Goal: Complete application form

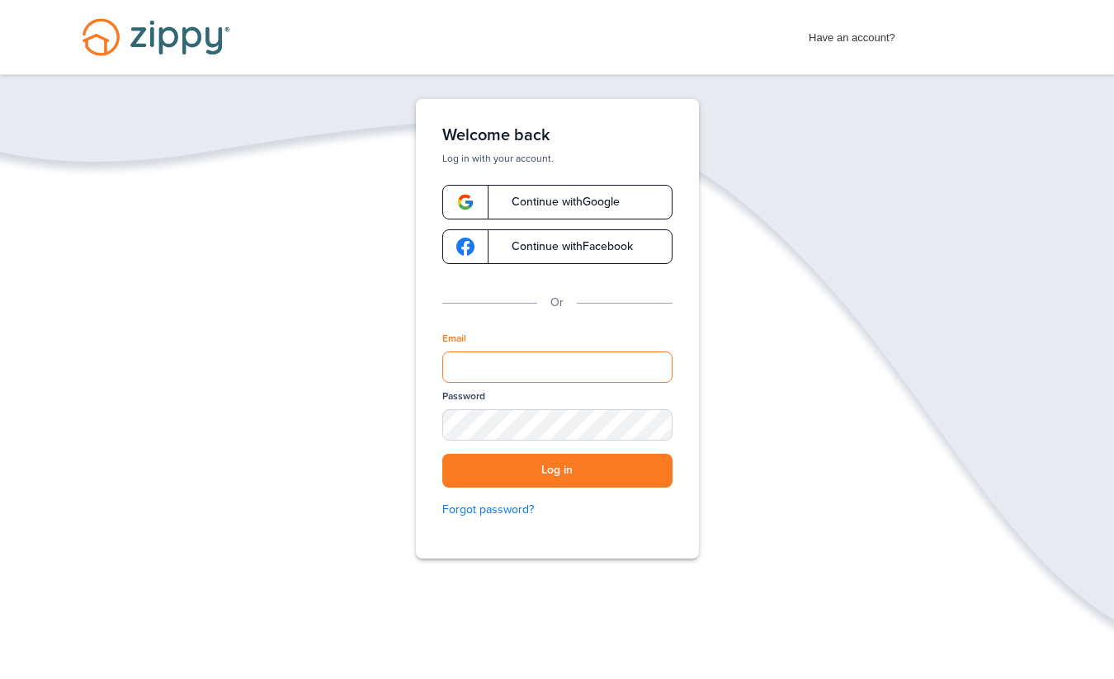
click at [592, 360] on input "Email" at bounding box center [557, 366] width 230 height 31
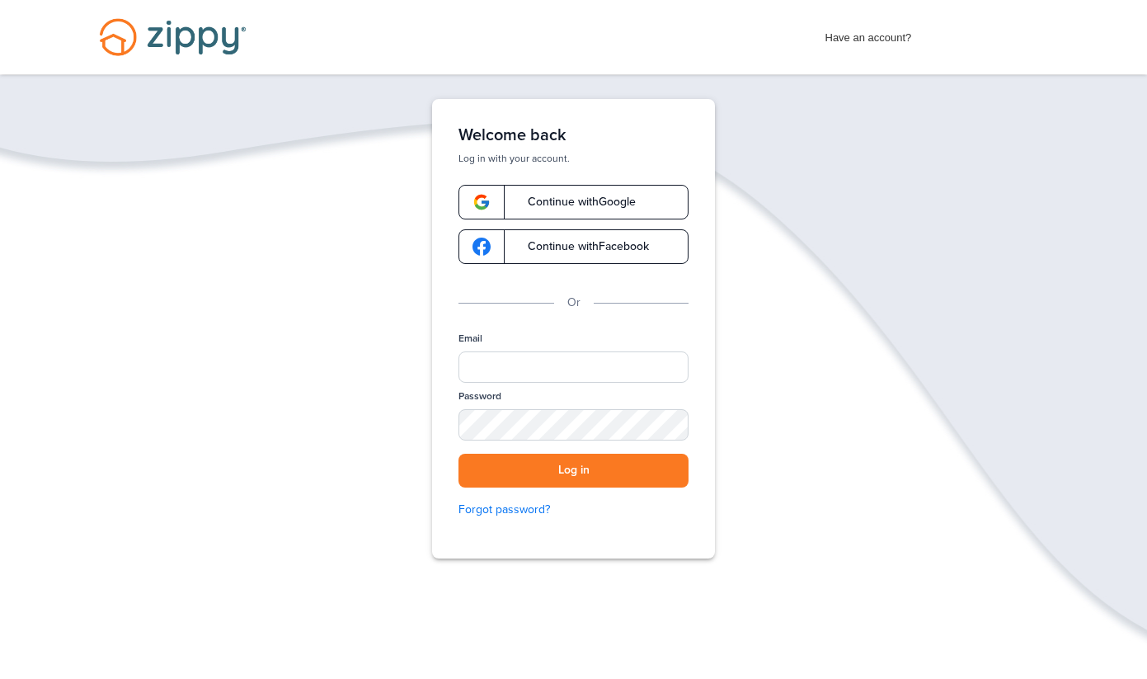
drag, startPoint x: 542, startPoint y: 351, endPoint x: 535, endPoint y: 356, distance: 8.8
click at [535, 356] on div "Email" at bounding box center [574, 361] width 230 height 58
click at [527, 366] on input "Email" at bounding box center [574, 366] width 230 height 31
type input "**********"
click at [459, 454] on button "Log in" at bounding box center [574, 471] width 230 height 34
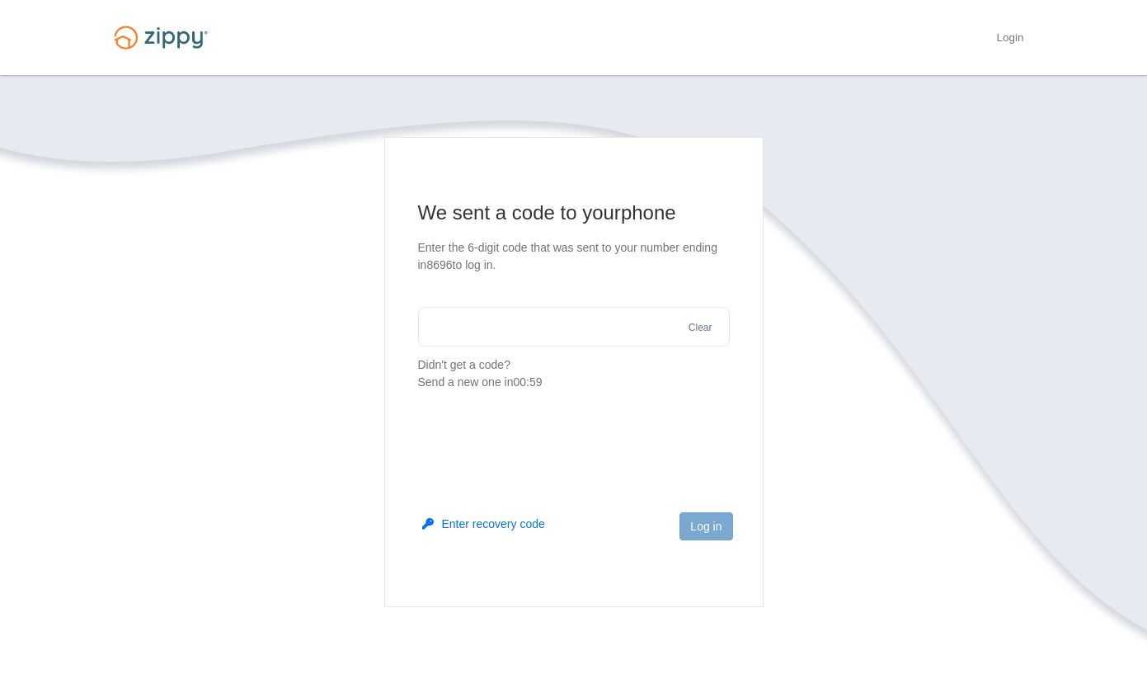
click at [502, 343] on input "text" at bounding box center [574, 327] width 312 height 40
type input "******"
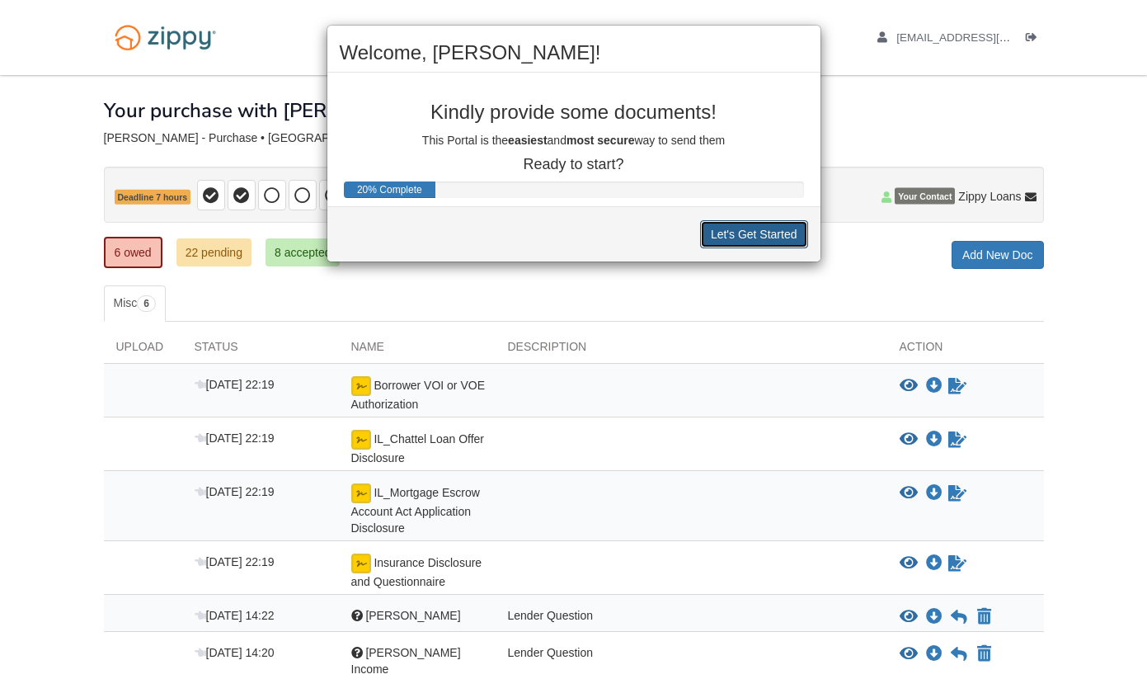
click at [734, 230] on button "Let's Get Started" at bounding box center [754, 234] width 108 height 28
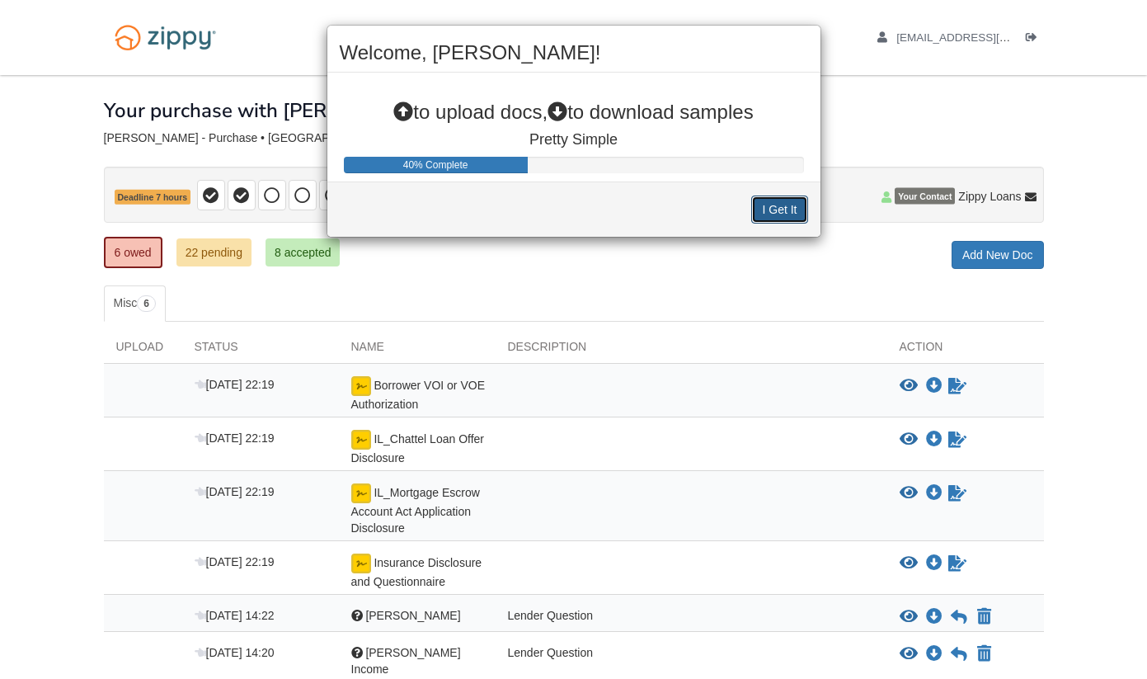
click at [768, 205] on button "I Get It" at bounding box center [779, 209] width 56 height 28
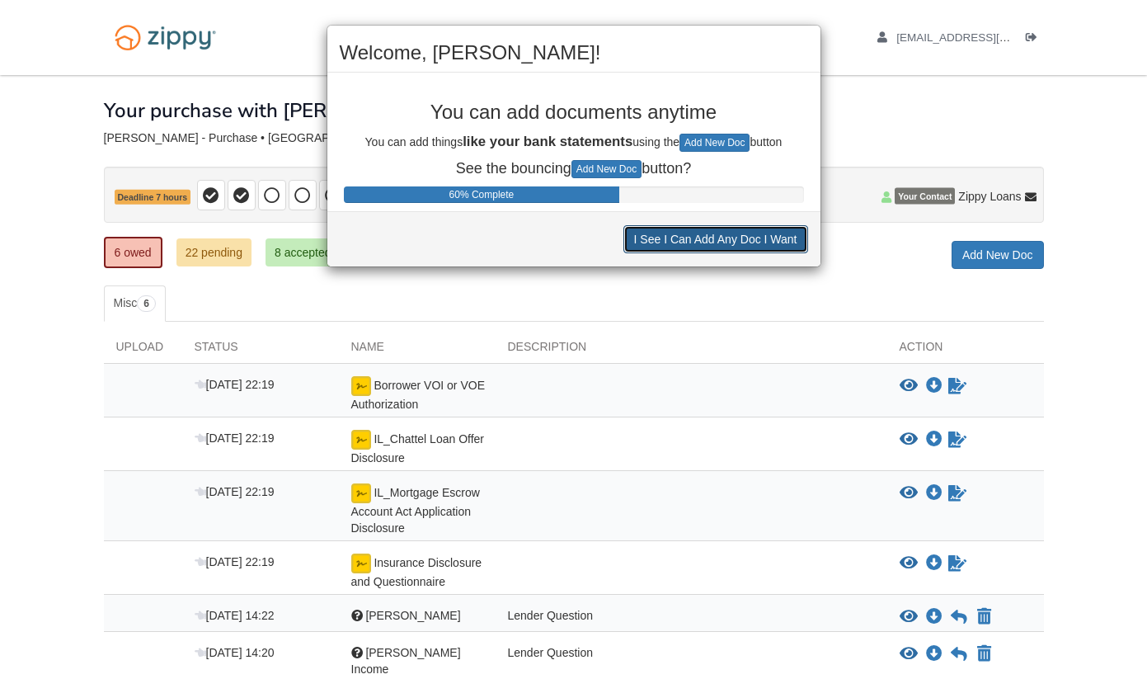
click at [705, 243] on button "I See I Can Add Any Doc I Want" at bounding box center [716, 239] width 185 height 28
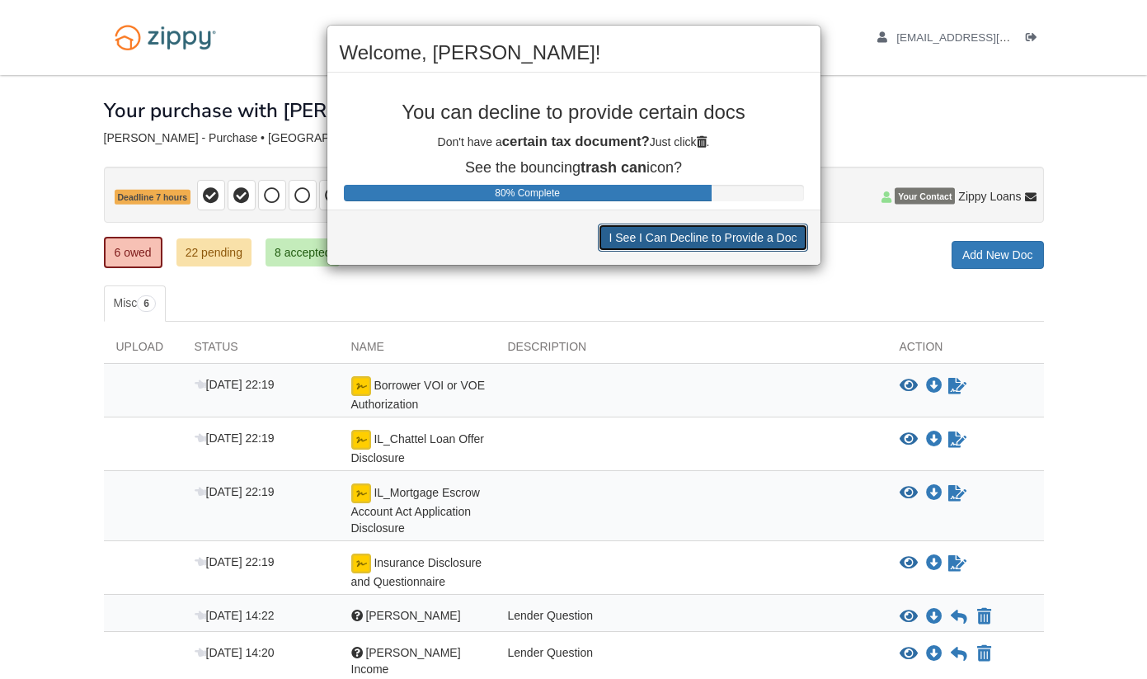
click at [705, 243] on button "I See I Can Decline to Provide a Doc" at bounding box center [703, 238] width 210 height 28
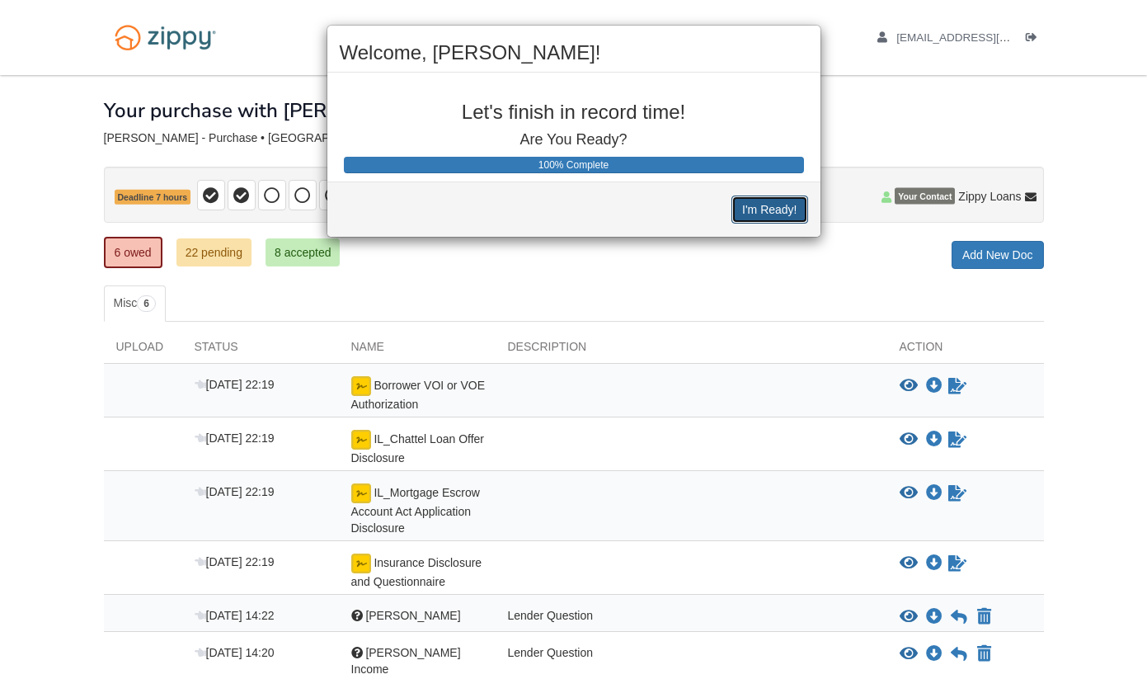
click at [765, 198] on button "I'm Ready!" at bounding box center [770, 209] width 76 height 28
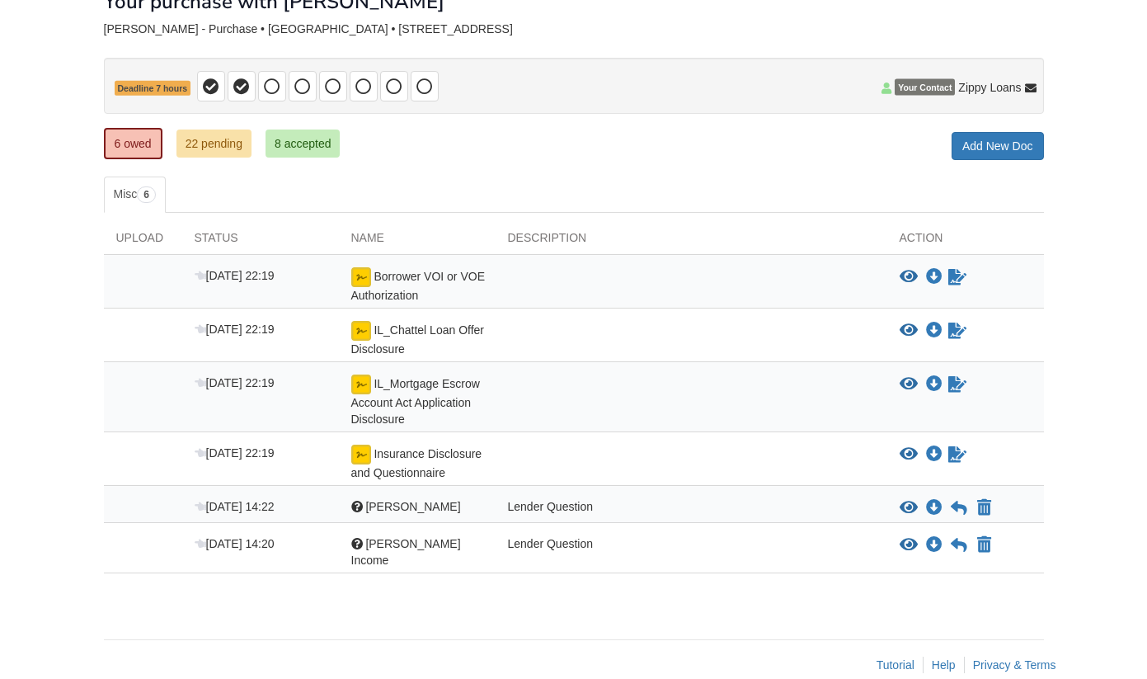
scroll to position [122, 0]
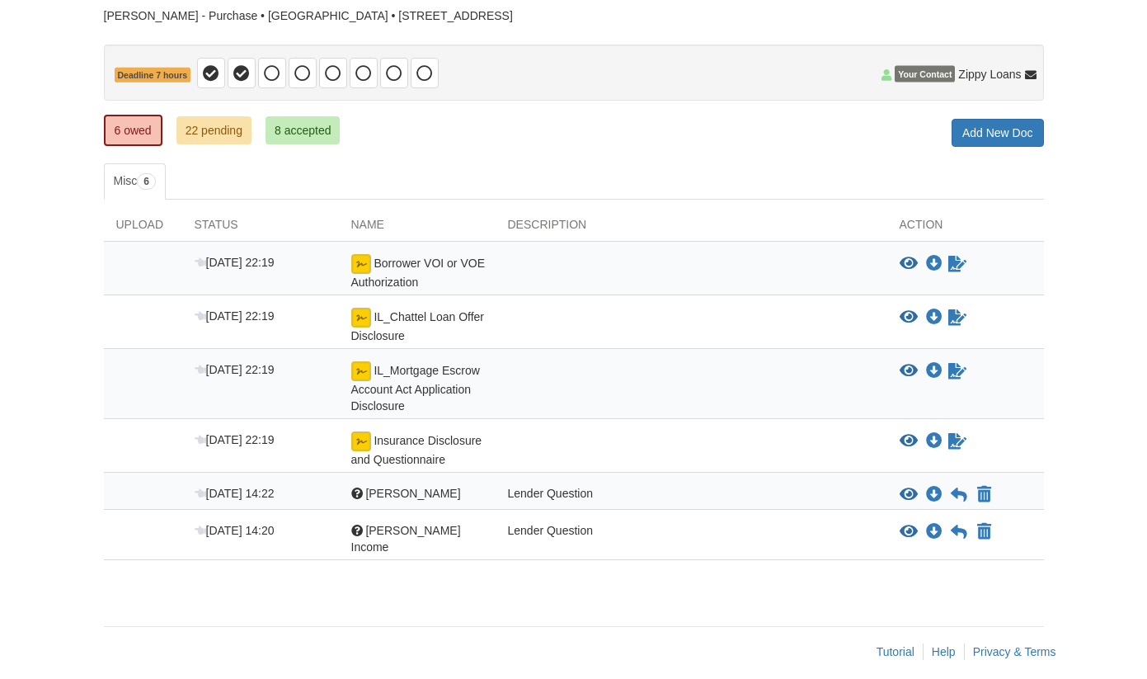
scroll to position [122, 0]
click at [737, 492] on div "Lender Question" at bounding box center [692, 495] width 392 height 20
click at [359, 534] on div at bounding box center [357, 531] width 12 height 12
click at [845, 533] on div "Lender Question" at bounding box center [692, 538] width 392 height 33
click at [319, 534] on div "Aug 12 14:20" at bounding box center [260, 538] width 157 height 33
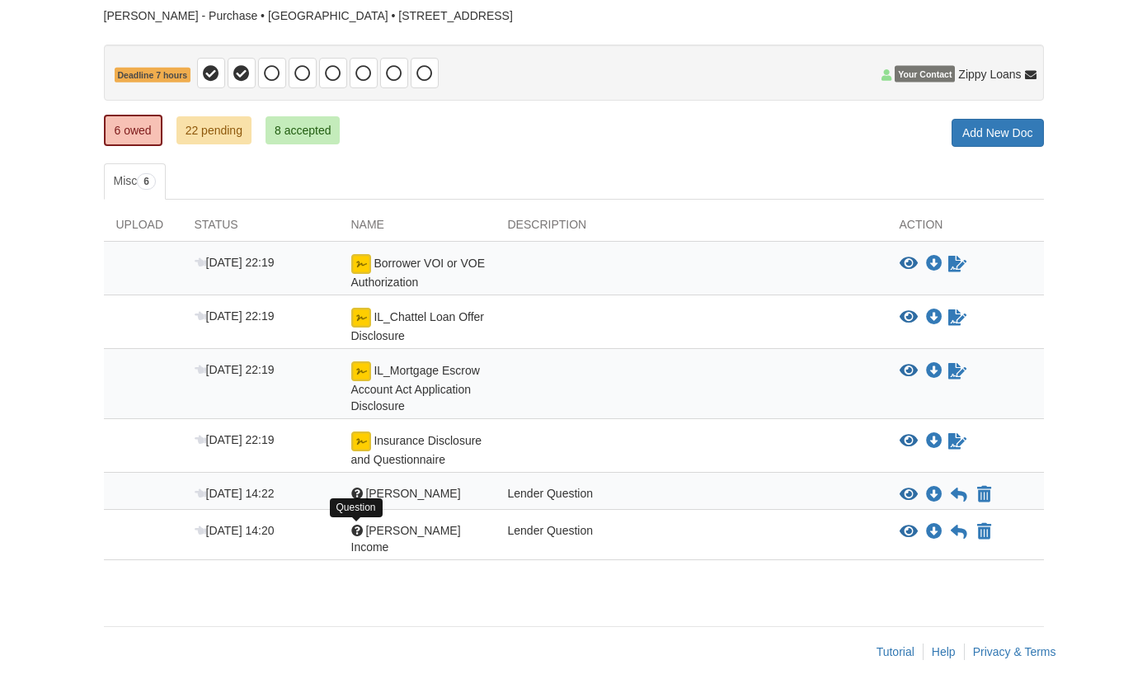
click at [360, 529] on div at bounding box center [357, 531] width 12 height 12
click at [356, 530] on div at bounding box center [357, 531] width 12 height 12
click at [210, 520] on div "Aug 12 14:20 Question Kyle Income Lender Question View blank/sample document Vi…" at bounding box center [574, 535] width 940 height 50
click at [201, 523] on div "Aug 12 14:20" at bounding box center [260, 538] width 157 height 33
click at [237, 534] on span "Aug 12 14:20" at bounding box center [235, 530] width 80 height 13
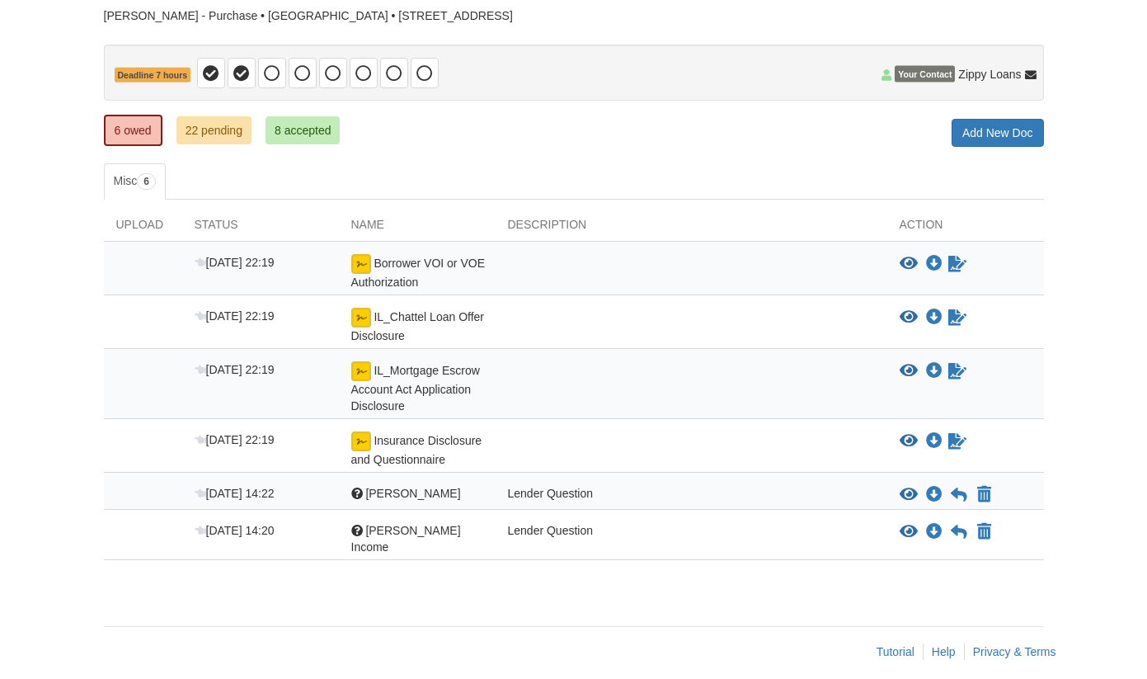
click at [317, 522] on div "Aug 12 14:20 Question Kyle Income Lender Question View blank/sample document Vi…" at bounding box center [574, 535] width 940 height 50
click at [476, 488] on div "Question Jaime Income" at bounding box center [417, 495] width 157 height 20
click at [914, 492] on icon "View Jaime Income" at bounding box center [909, 495] width 18 height 16
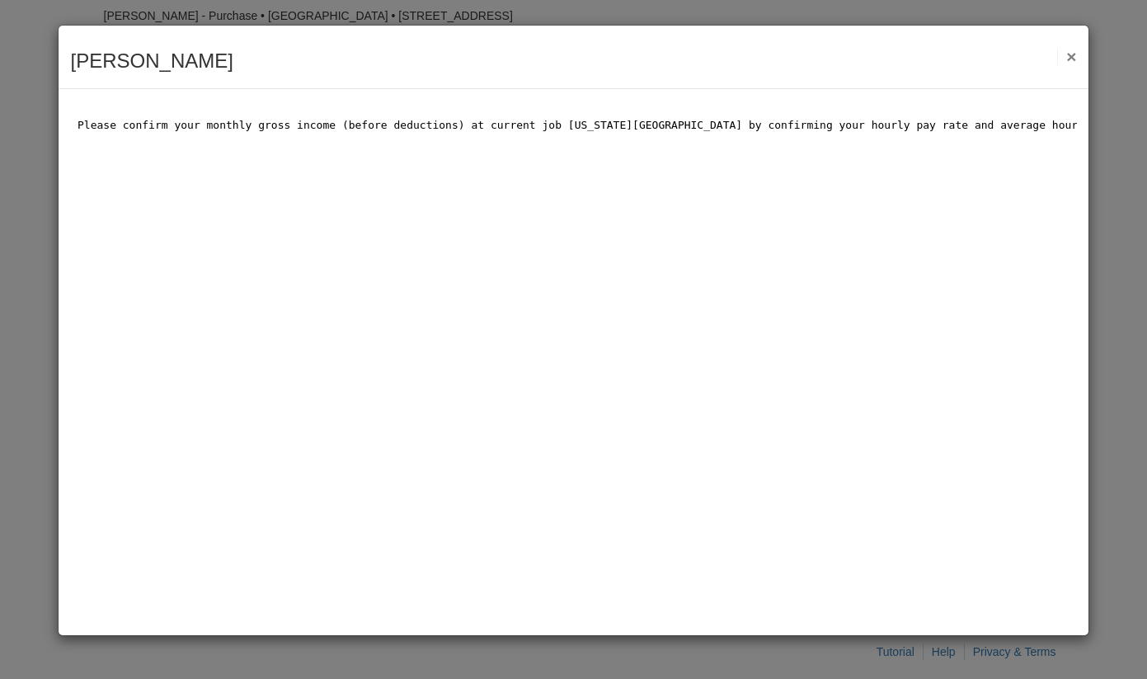
scroll to position [0, 0]
click html "Please confirm your monthly gross income (before deductions) at current job Was…"
drag, startPoint x: 1073, startPoint y: 58, endPoint x: 1001, endPoint y: 39, distance: 74.2
click at [1073, 58] on button "×" at bounding box center [1066, 56] width 19 height 17
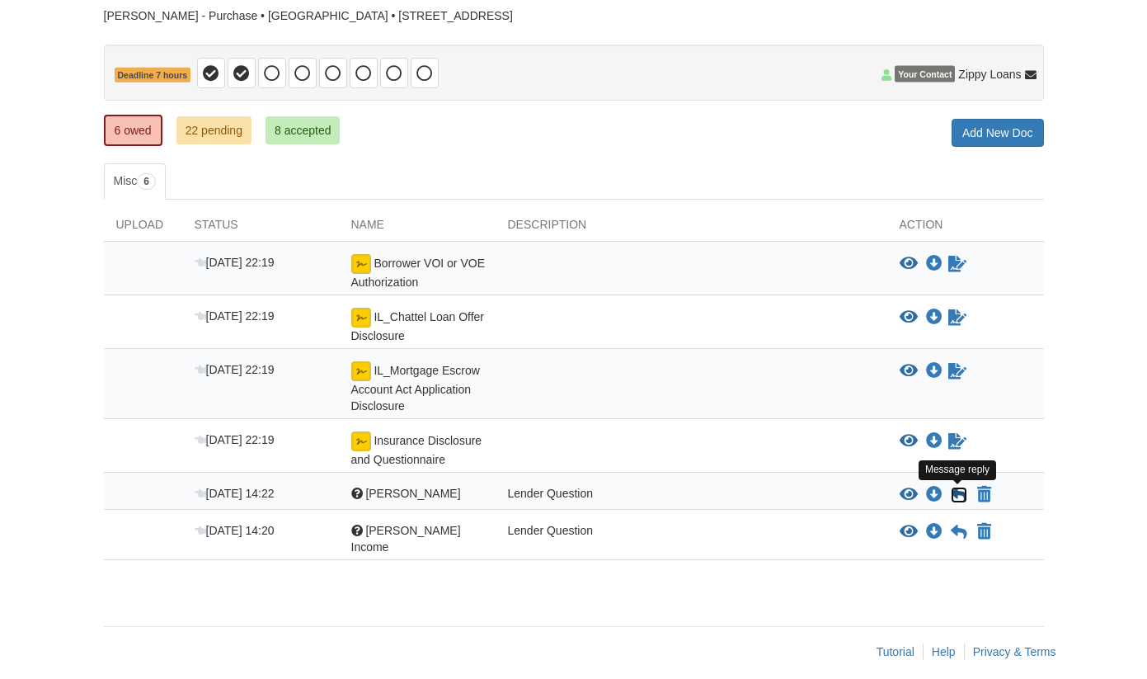
click at [957, 495] on icon at bounding box center [959, 495] width 16 height 16
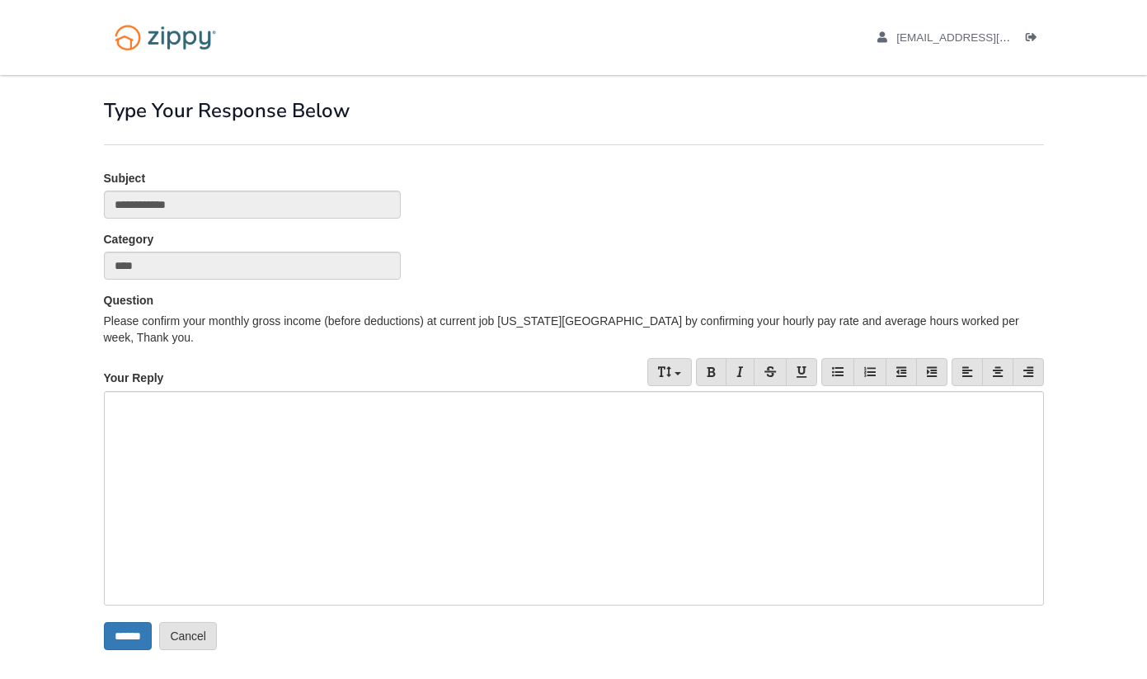
click at [216, 411] on div at bounding box center [574, 498] width 940 height 214
click at [421, 500] on div "**********" at bounding box center [574, 498] width 940 height 214
drag, startPoint x: 422, startPoint y: 459, endPoint x: 430, endPoint y: 450, distance: 11.7
click at [425, 457] on div "**********" at bounding box center [574, 498] width 940 height 214
click at [440, 431] on div "**********" at bounding box center [574, 498] width 940 height 214
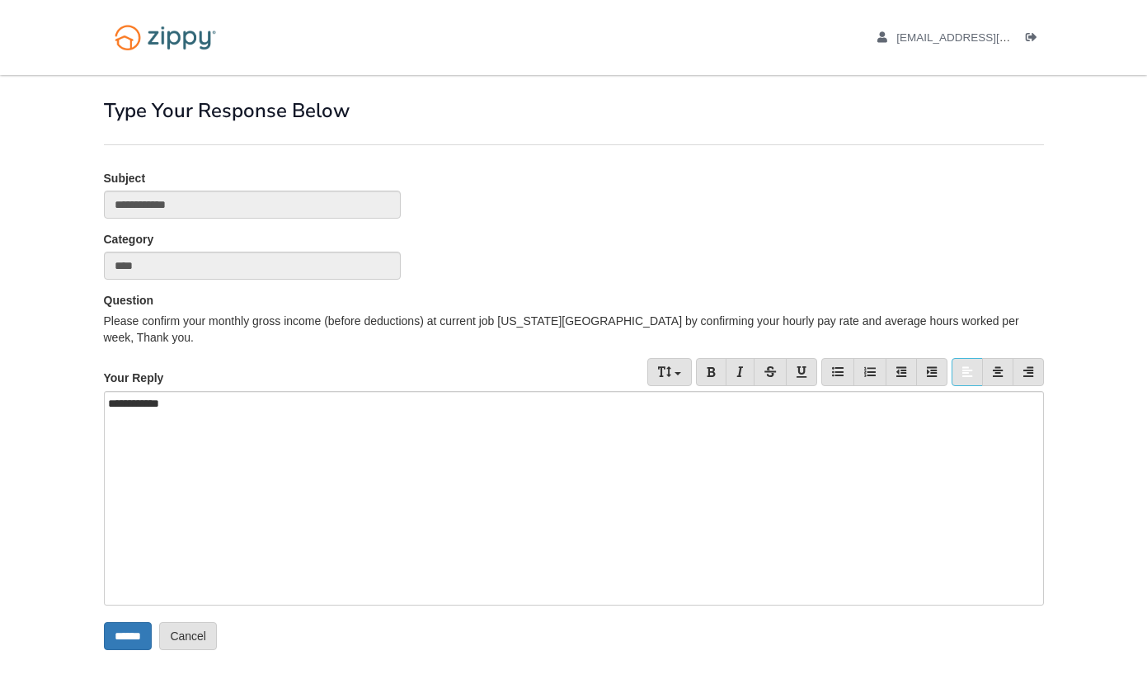
click at [441, 405] on div "**********" at bounding box center [574, 403] width 932 height 16
click at [139, 629] on input "******" at bounding box center [128, 636] width 48 height 28
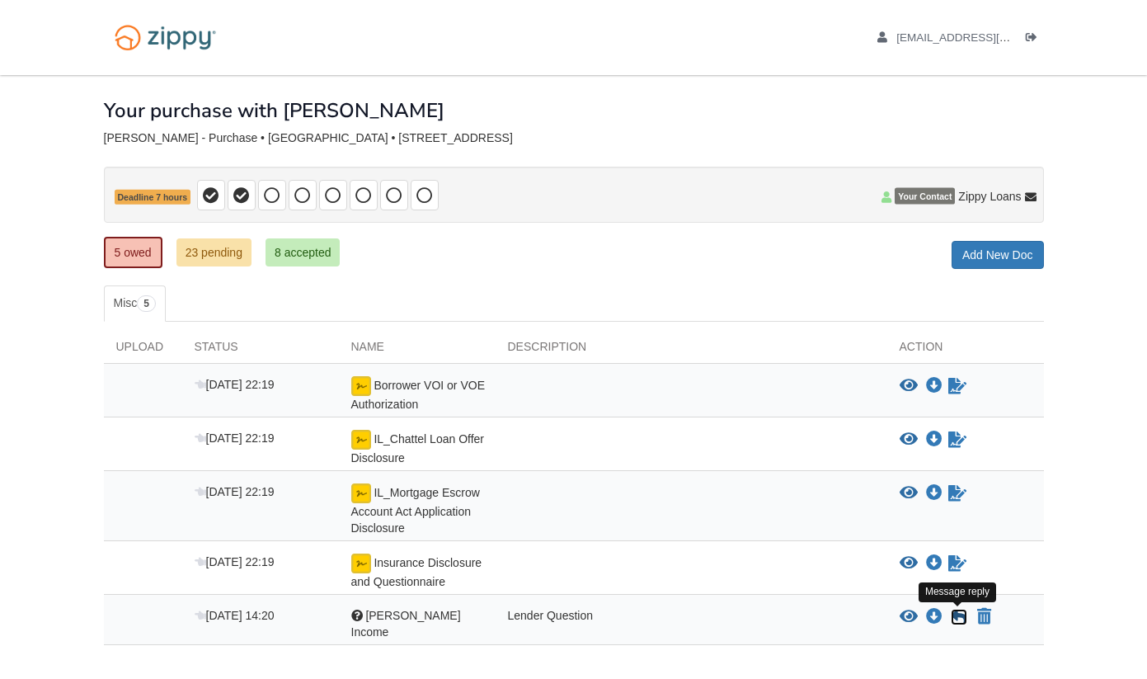
click at [957, 618] on icon at bounding box center [959, 617] width 16 height 16
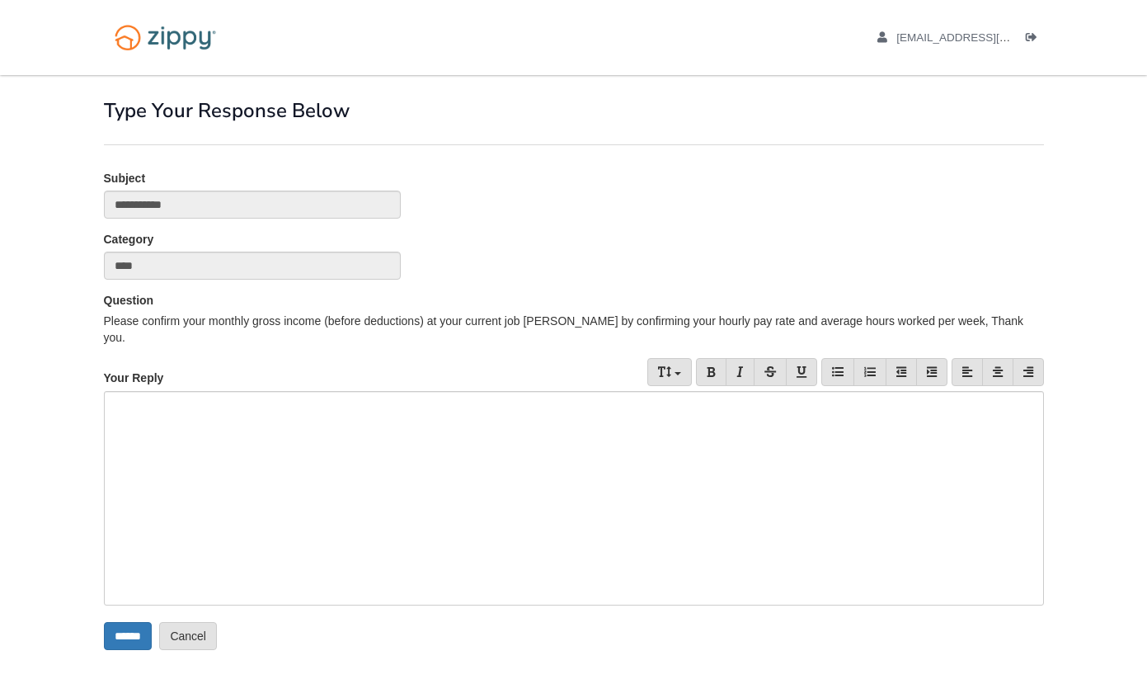
click at [177, 446] on div at bounding box center [574, 498] width 940 height 214
click at [131, 629] on input "******" at bounding box center [128, 636] width 48 height 28
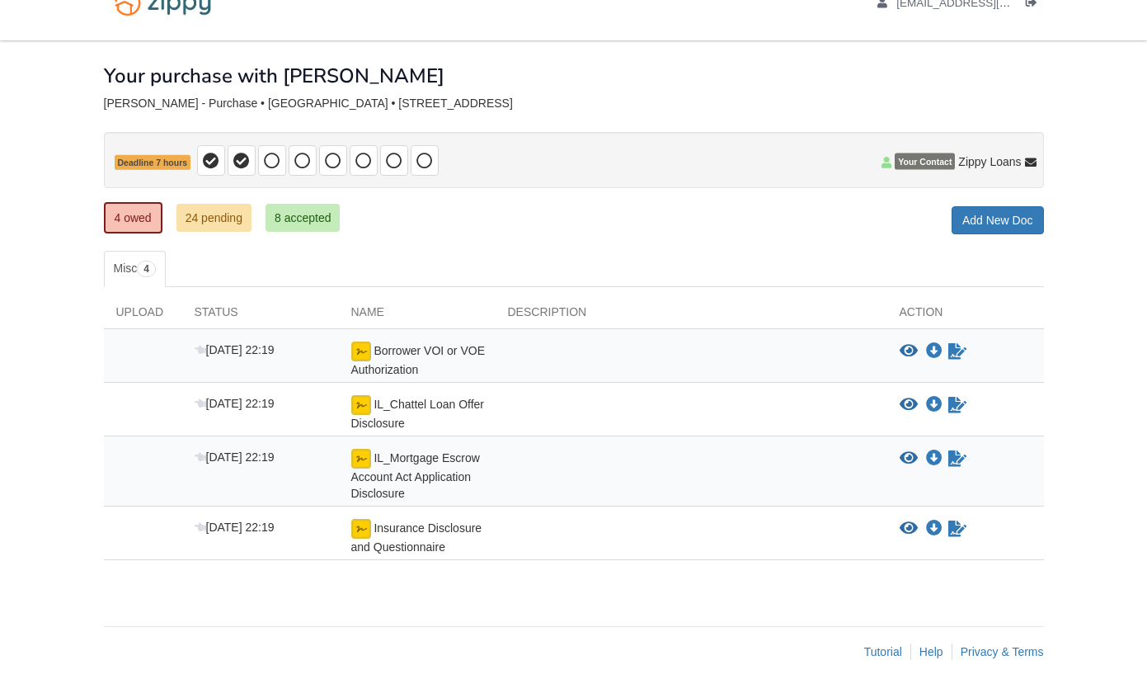
scroll to position [49, 0]
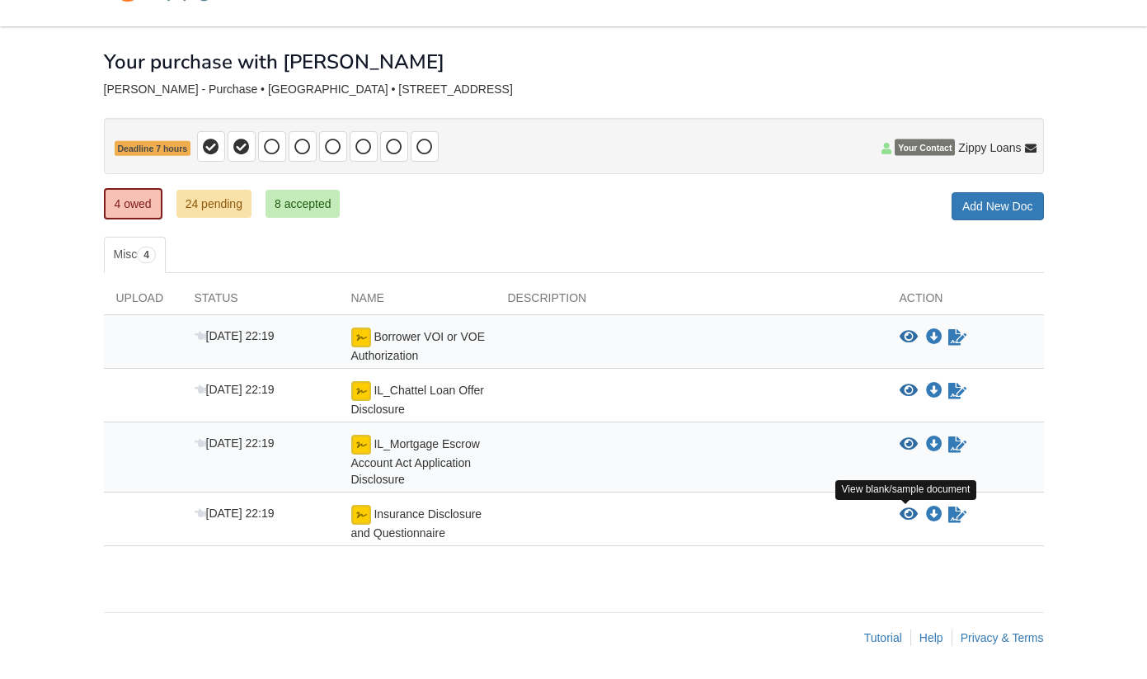
click at [912, 520] on icon "View Insurance Disclosure and Questionnaire" at bounding box center [909, 514] width 18 height 16
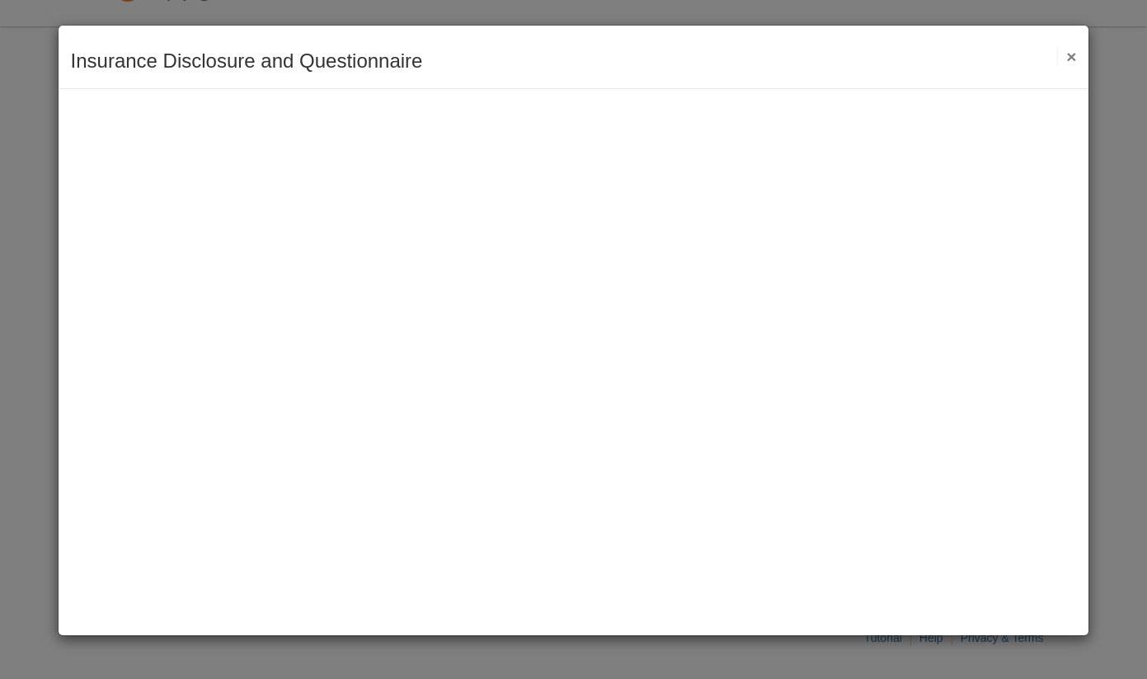
click at [800, 66] on div "Insurance Disclosure and Questionnaire Save Cancel Previous Document Next Docum…" at bounding box center [574, 58] width 1031 height 64
click at [1074, 57] on button "×" at bounding box center [1066, 56] width 19 height 17
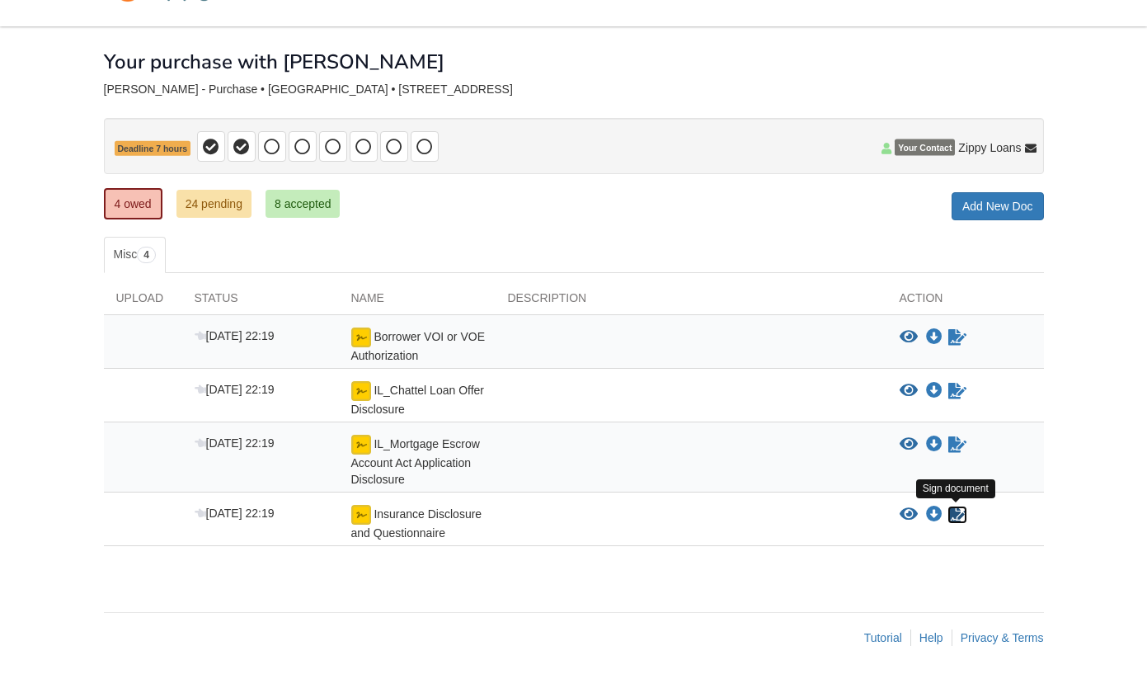
click at [961, 515] on icon "Sign Form" at bounding box center [958, 514] width 18 height 16
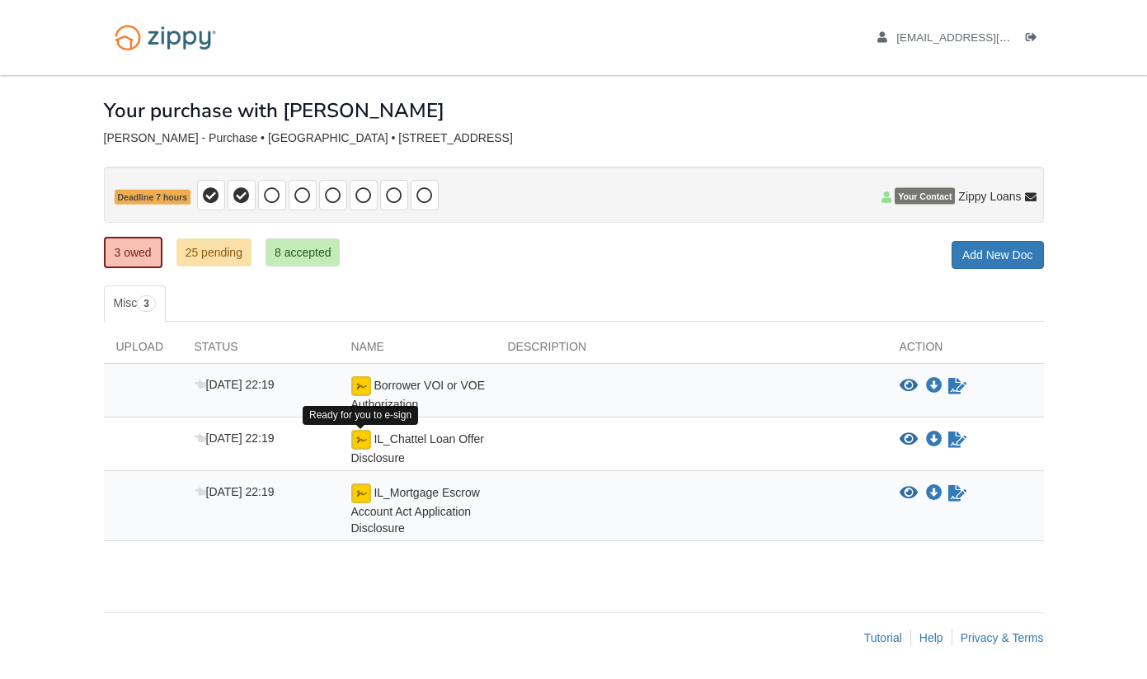
click at [361, 440] on img at bounding box center [361, 440] width 20 height 20
click at [477, 411] on span "IL_Chattel Loan Offer Disclosure" at bounding box center [418, 395] width 134 height 32
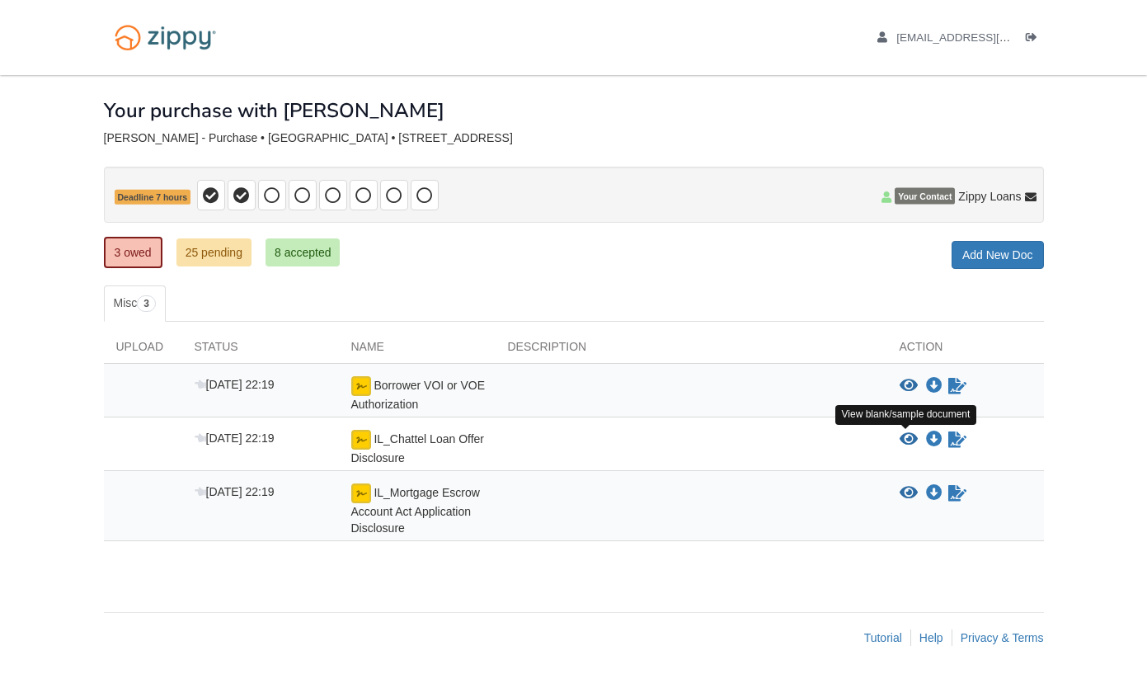
click at [902, 438] on icon "View IL_Chattel Loan Offer Disclosure" at bounding box center [909, 439] width 18 height 16
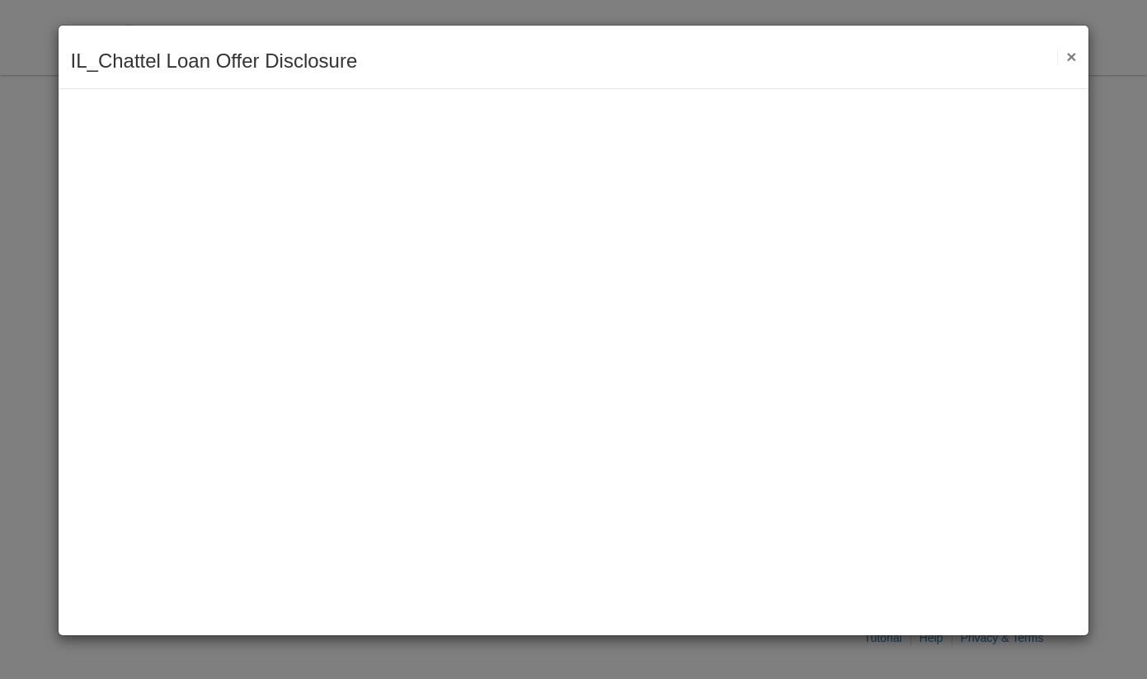
click at [1069, 52] on button "×" at bounding box center [1066, 56] width 19 height 17
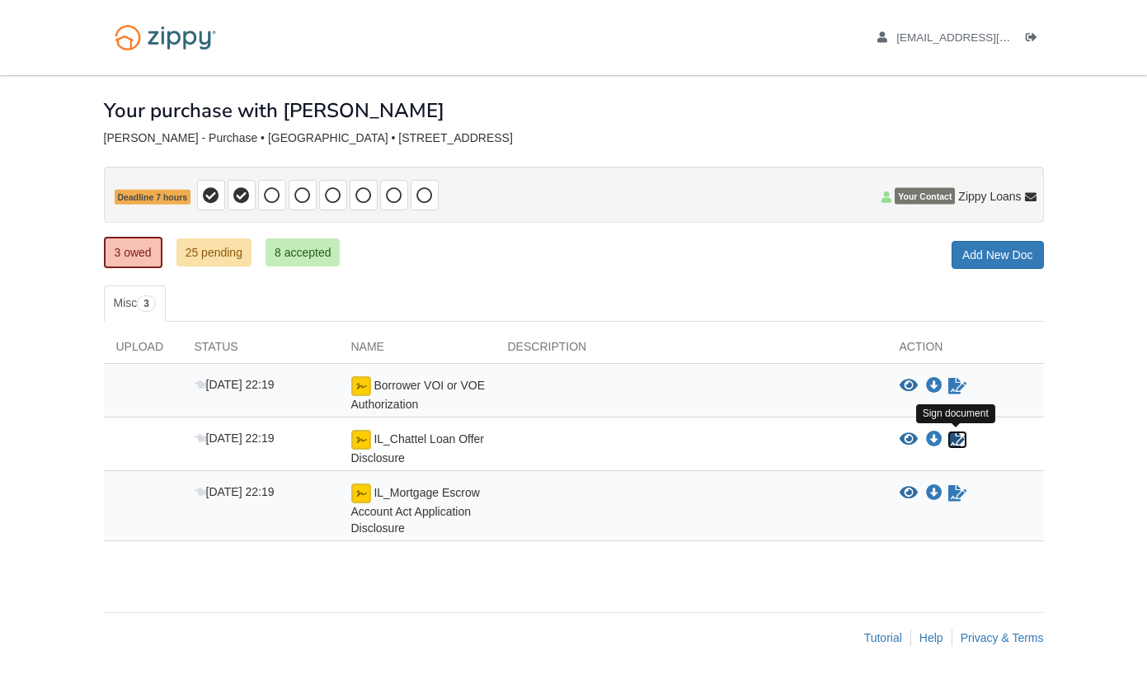
click at [965, 444] on icon "Sign Form" at bounding box center [958, 439] width 18 height 16
click at [963, 437] on icon "Waiting for your co-borrower to e-sign" at bounding box center [958, 439] width 18 height 16
click at [957, 445] on icon "Waiting for your co-borrower to e-sign" at bounding box center [958, 439] width 18 height 16
click at [911, 495] on icon "View IL_Mortgage Escrow Account Act Application Disclosure" at bounding box center [909, 493] width 18 height 16
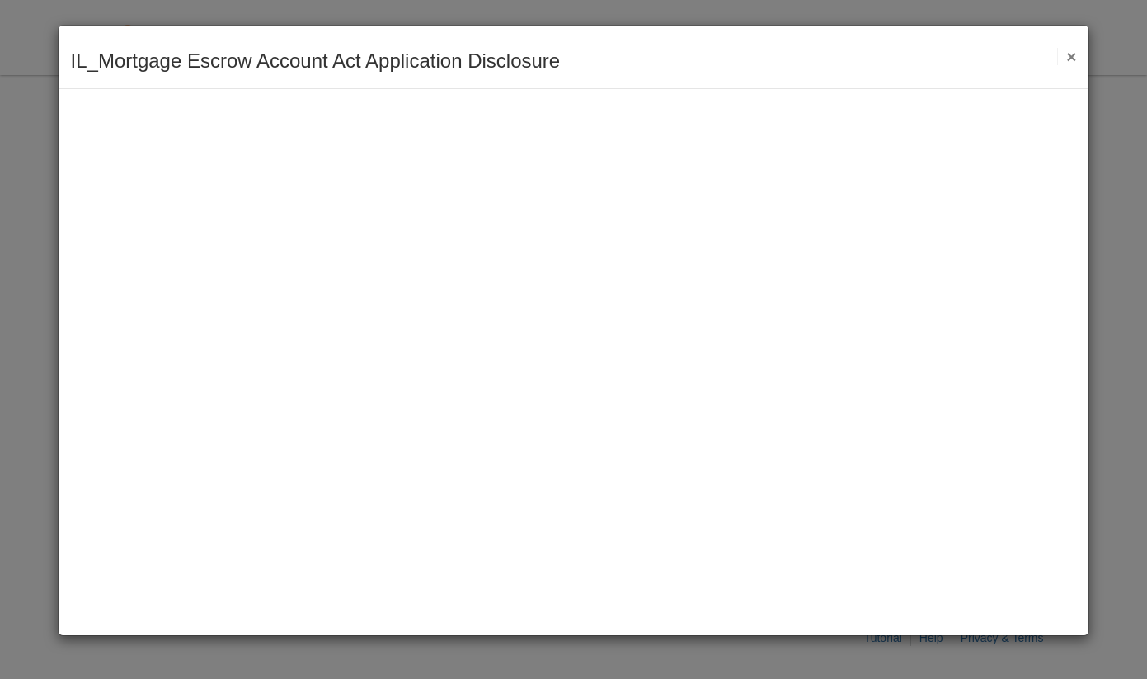
click at [1068, 62] on button "×" at bounding box center [1066, 56] width 19 height 17
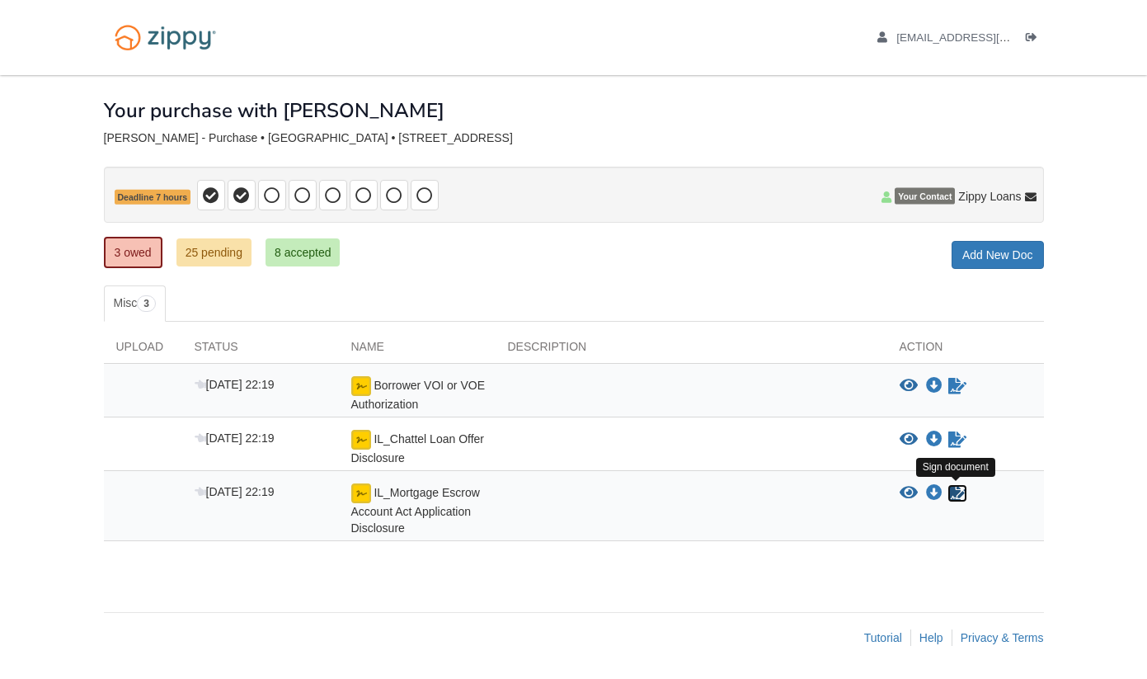
click at [960, 500] on icon "Sign Form" at bounding box center [958, 493] width 18 height 16
click at [916, 380] on icon "View Borrower VOI or VOE Authorization" at bounding box center [909, 386] width 18 height 16
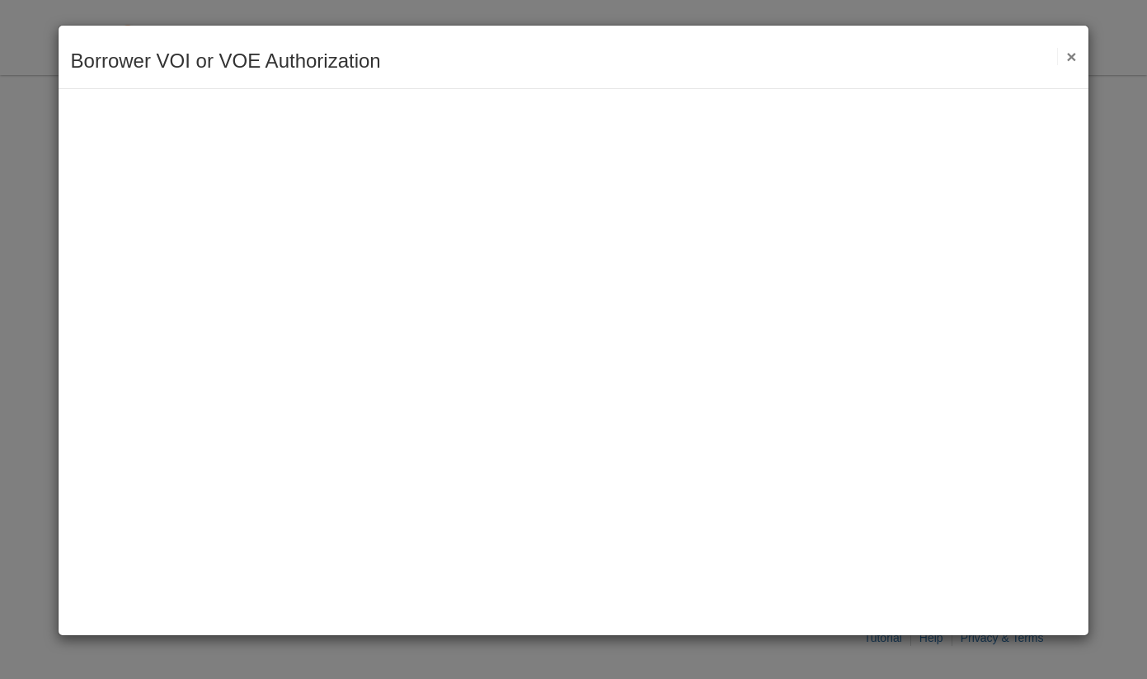
click at [1069, 49] on button "×" at bounding box center [1066, 56] width 19 height 17
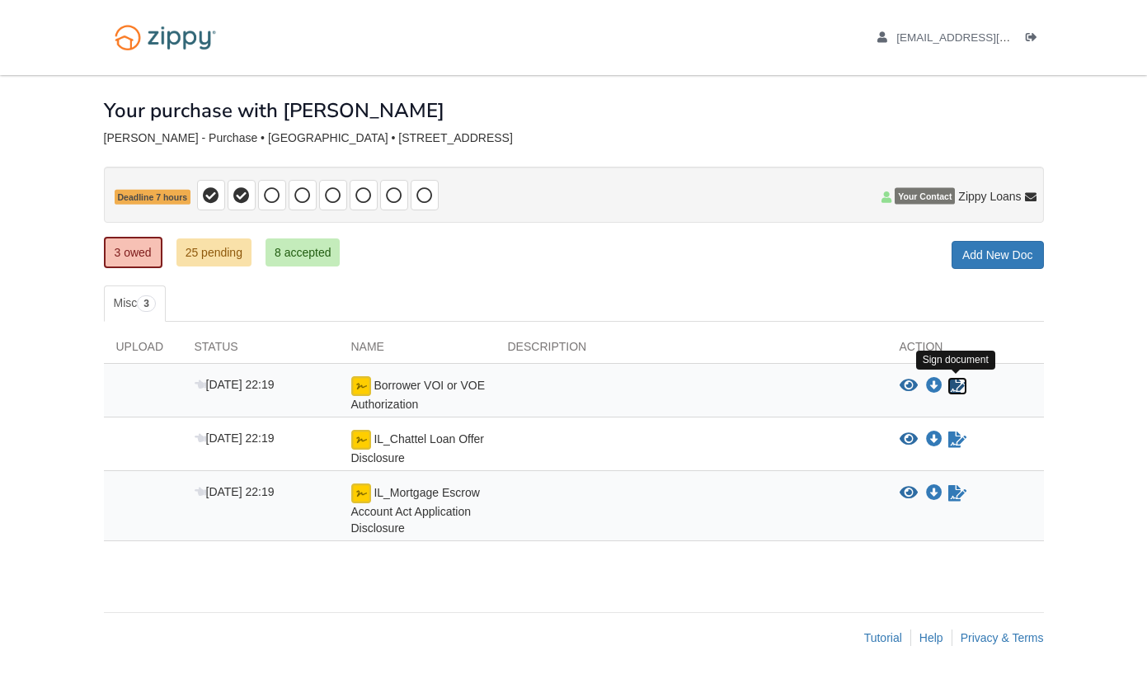
click at [958, 380] on icon "Sign Form" at bounding box center [958, 386] width 18 height 16
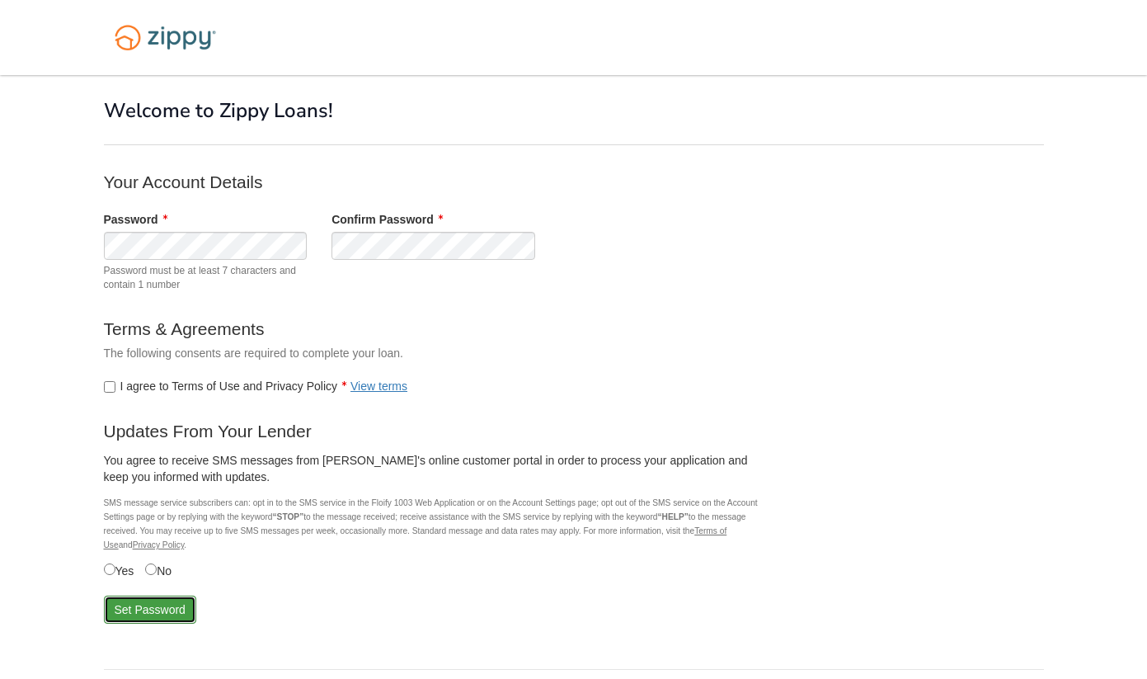
click at [125, 606] on button "Set Password" at bounding box center [150, 610] width 92 height 28
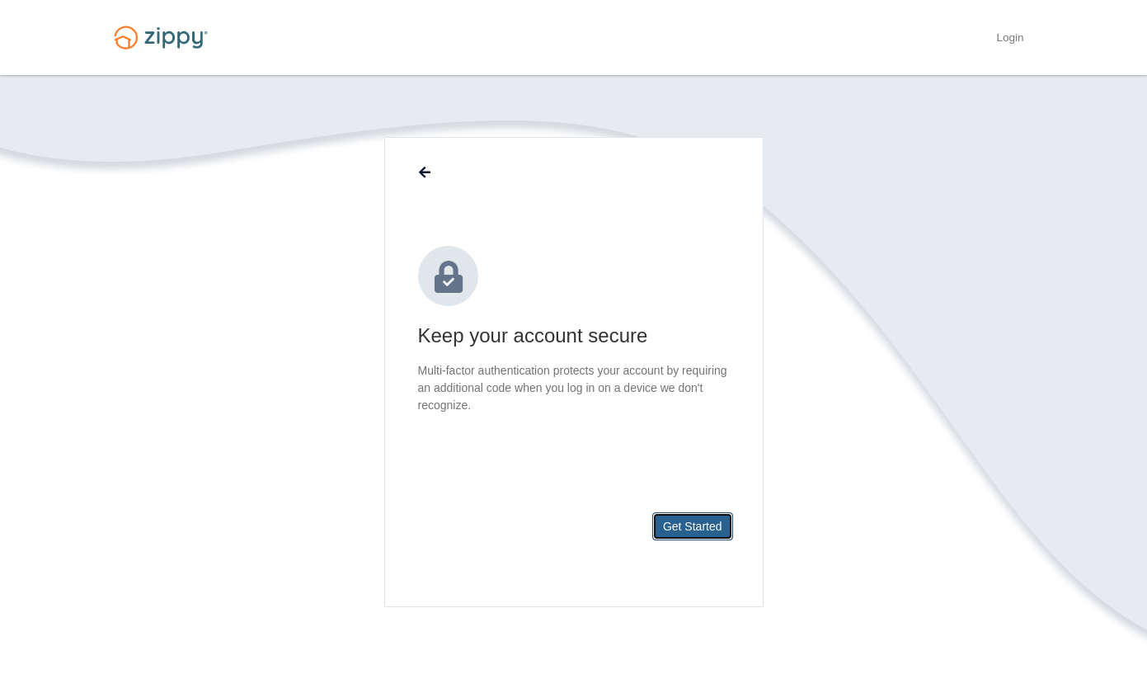
click at [673, 528] on button "Get Started" at bounding box center [692, 526] width 81 height 28
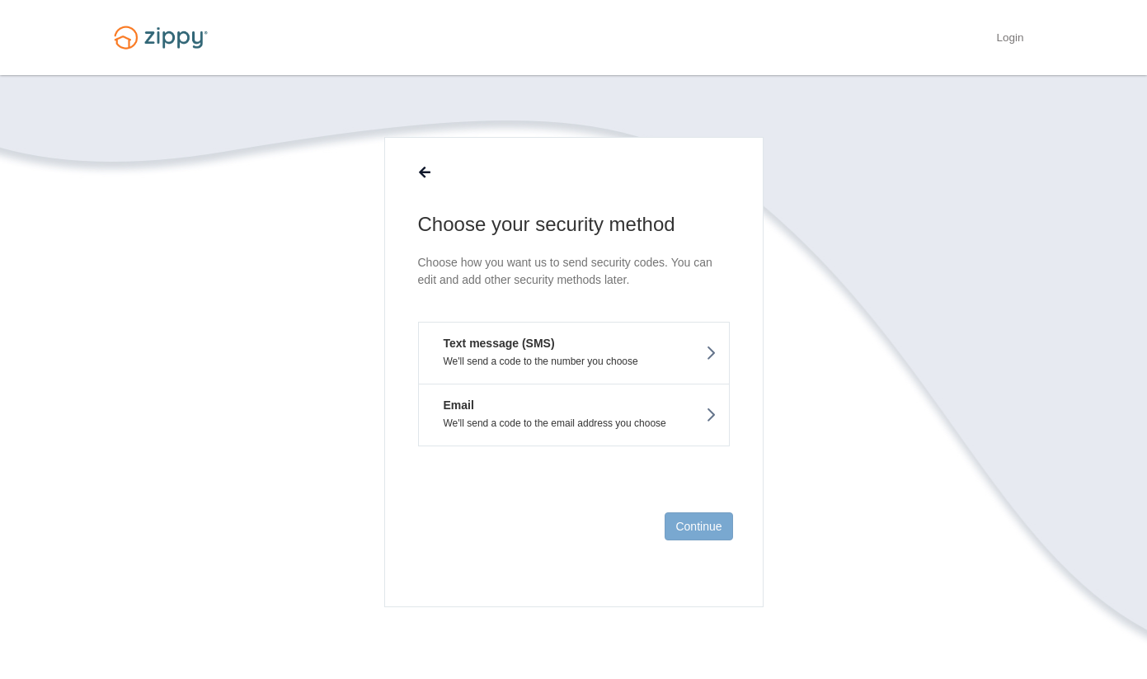
click at [583, 337] on button "Text message (SMS) We'll send a code to the number you choose" at bounding box center [574, 353] width 312 height 62
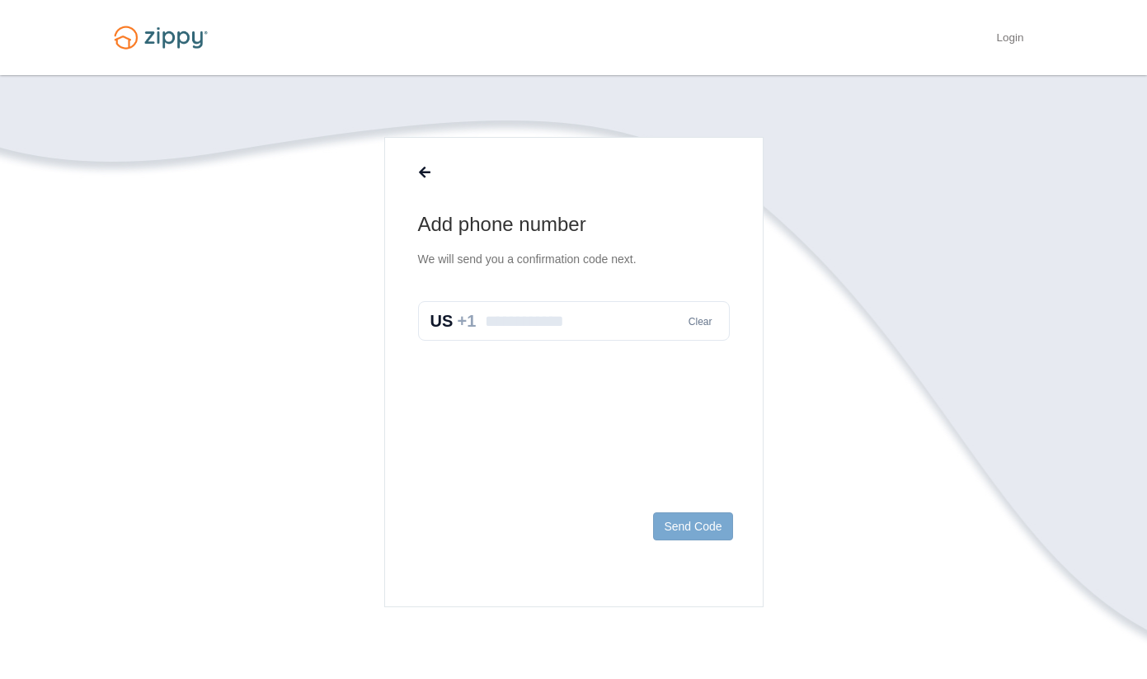
drag, startPoint x: 565, startPoint y: 339, endPoint x: 548, endPoint y: 310, distance: 33.7
click at [562, 337] on input "text" at bounding box center [574, 321] width 312 height 40
type input "**********"
click at [716, 526] on button "Send Code" at bounding box center [692, 526] width 79 height 28
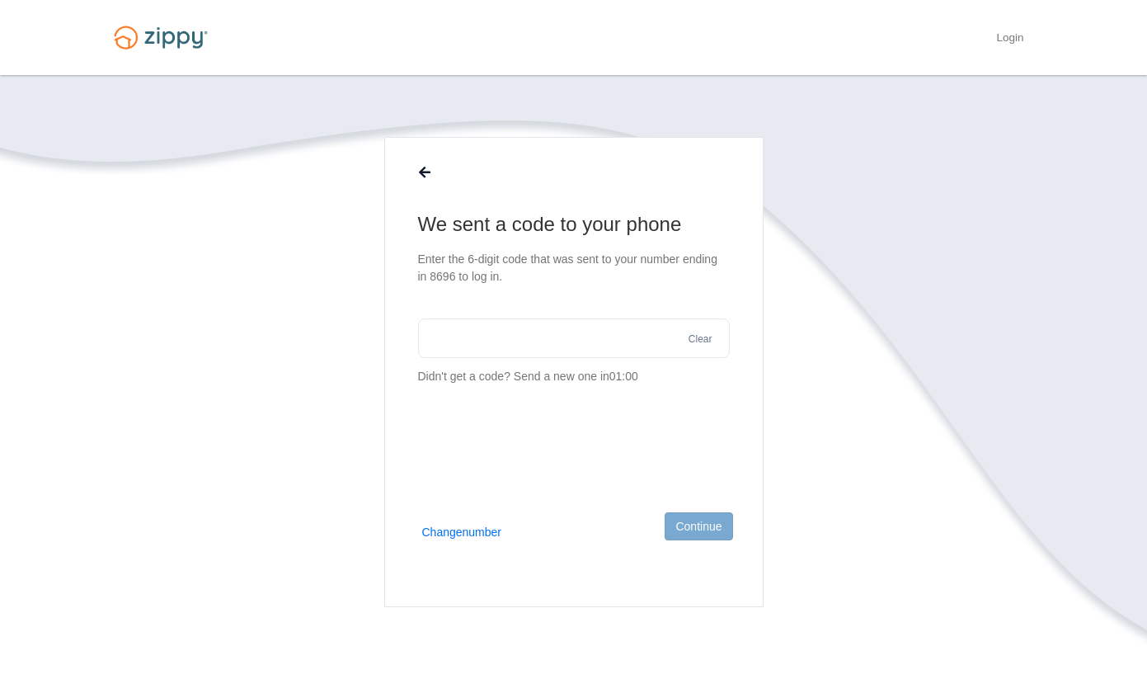
click at [498, 341] on input "text" at bounding box center [574, 338] width 312 height 40
type input "******"
click at [692, 529] on button "Continue" at bounding box center [699, 526] width 68 height 28
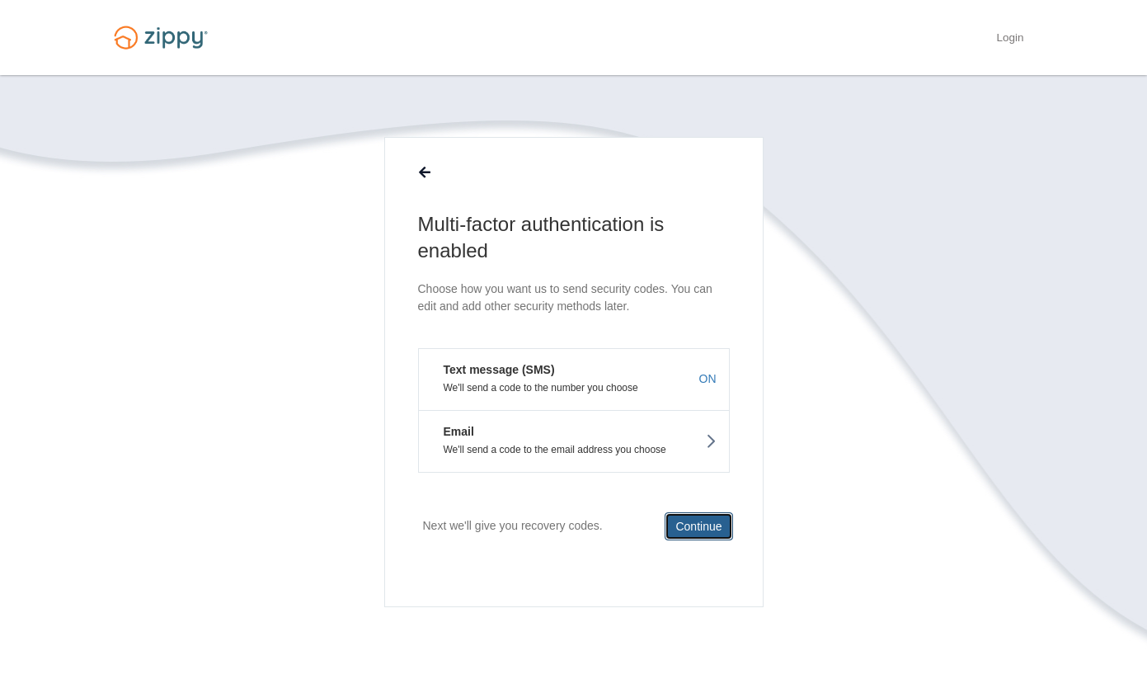
click at [699, 524] on button "Continue" at bounding box center [699, 526] width 68 height 28
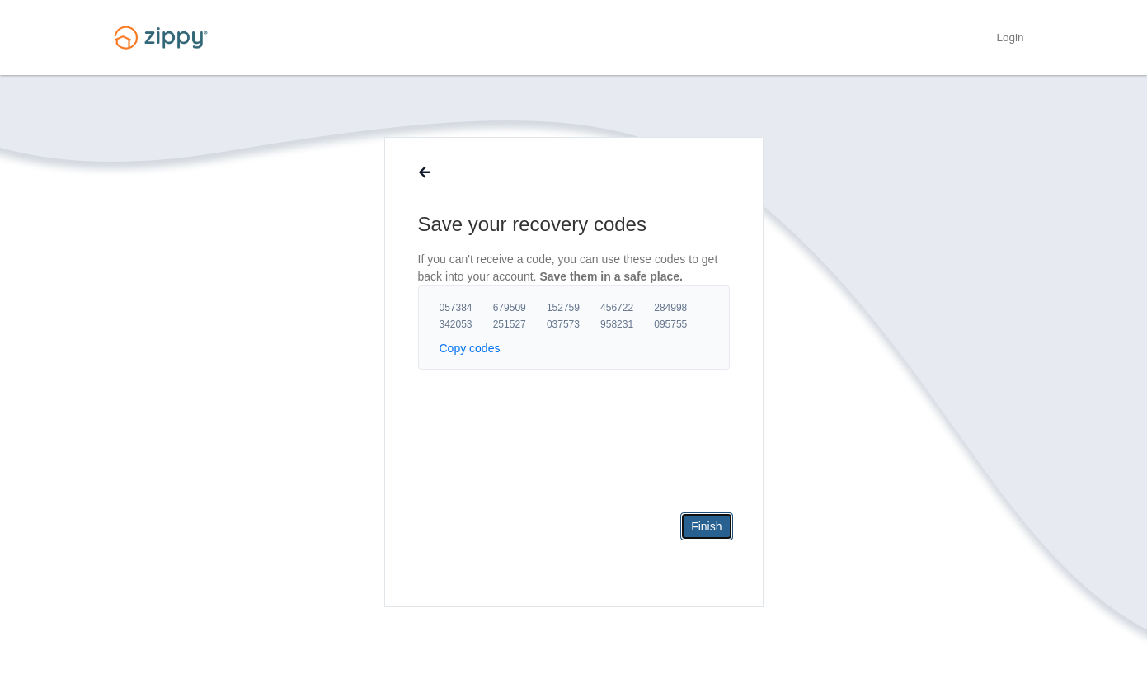
click at [694, 529] on link "Finish" at bounding box center [707, 526] width 52 height 28
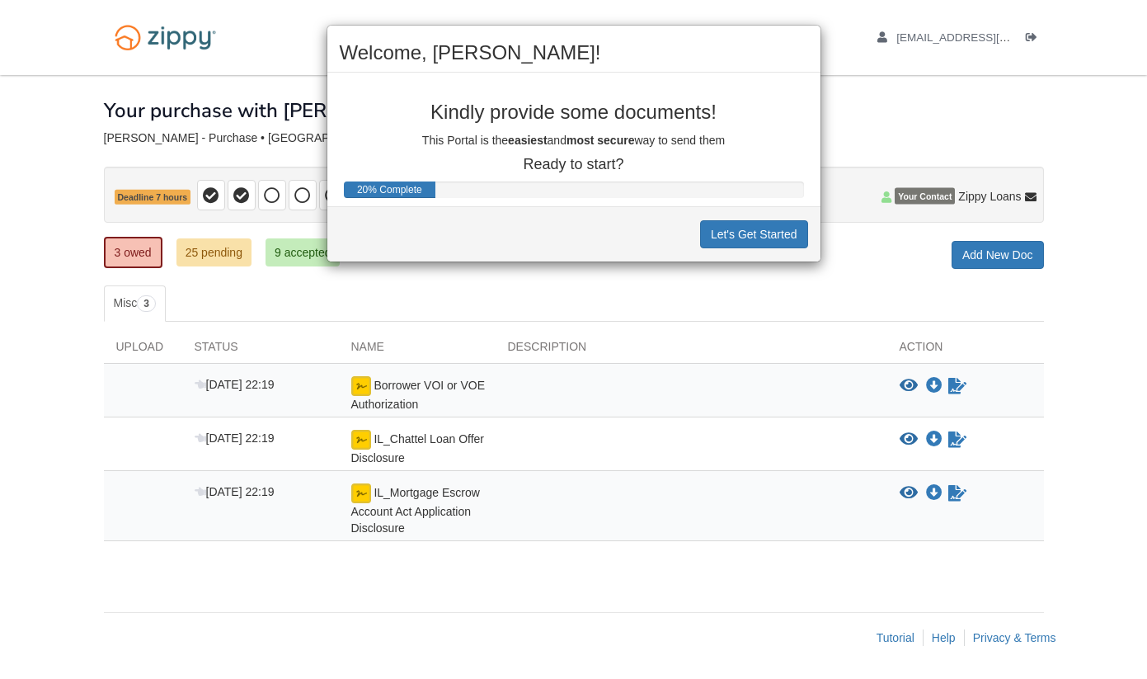
click at [956, 385] on div "Welcome, [PERSON_NAME]! Kindly provide some documents! This Portal is the easie…" at bounding box center [573, 339] width 1147 height 679
click at [742, 235] on button "Let's Get Started" at bounding box center [754, 234] width 108 height 28
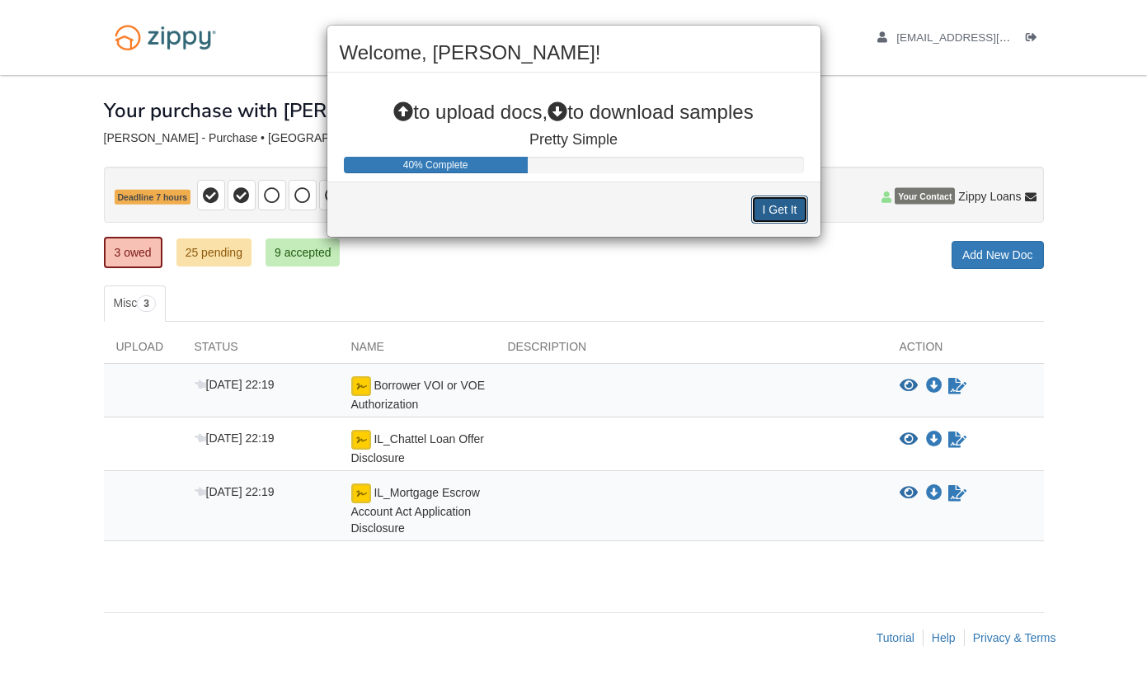
click at [774, 210] on button "I Get It" at bounding box center [779, 209] width 56 height 28
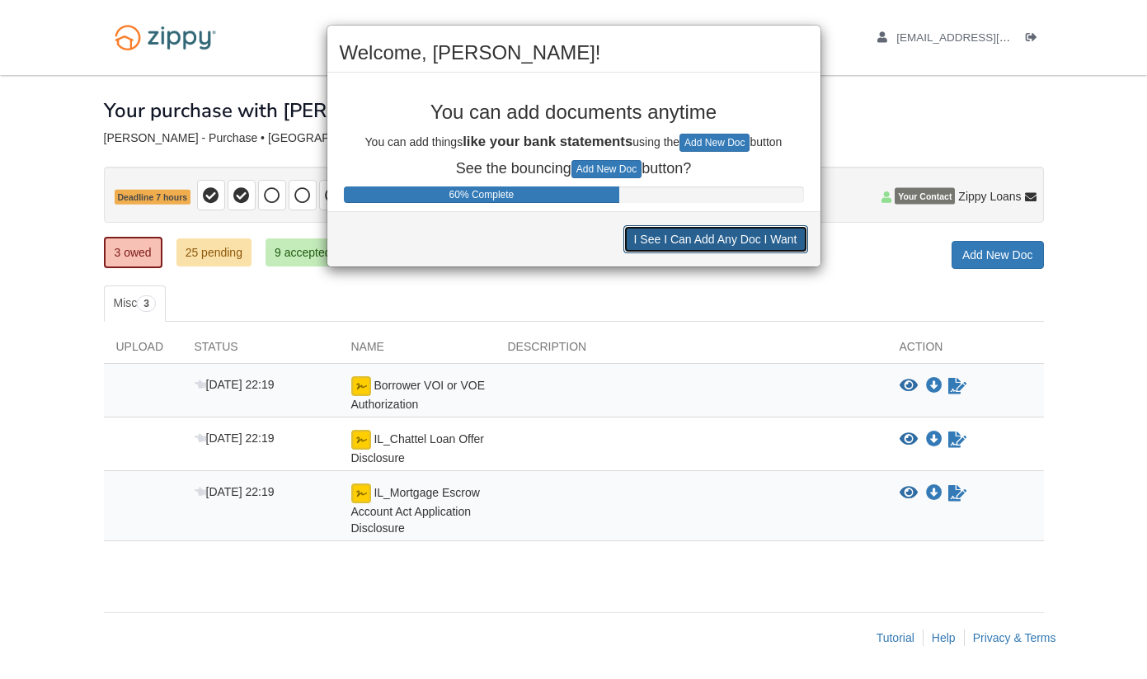
click at [767, 230] on button "I See I Can Add Any Doc I Want" at bounding box center [716, 239] width 185 height 28
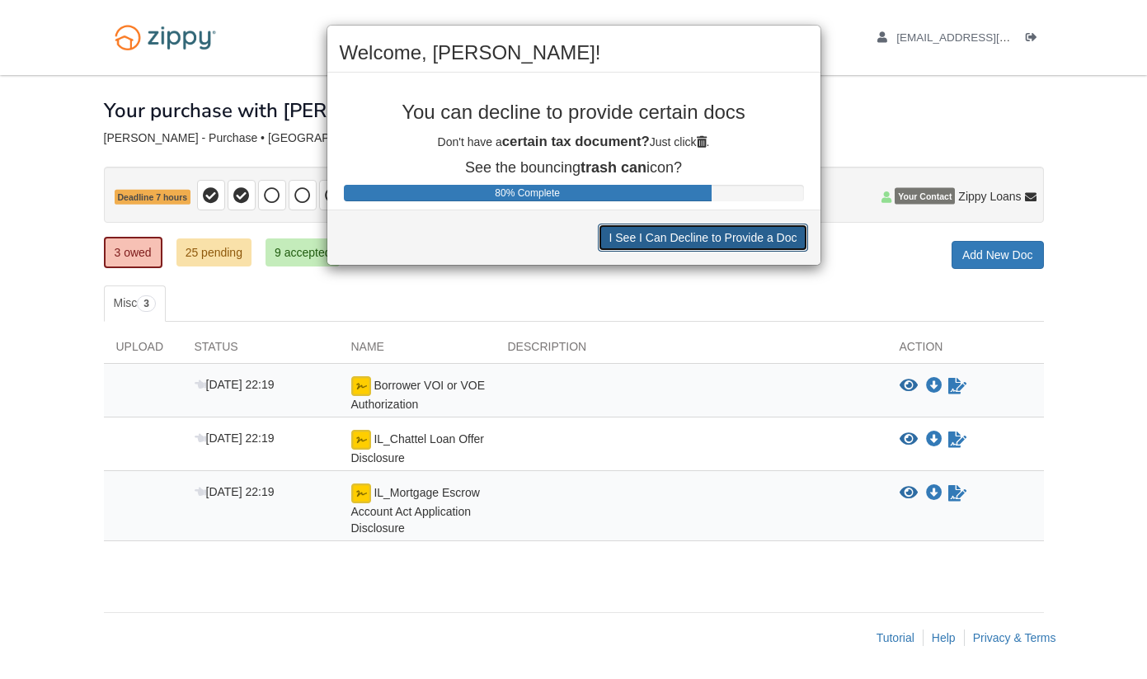
click at [761, 237] on button "I See I Can Decline to Provide a Doc" at bounding box center [703, 238] width 210 height 28
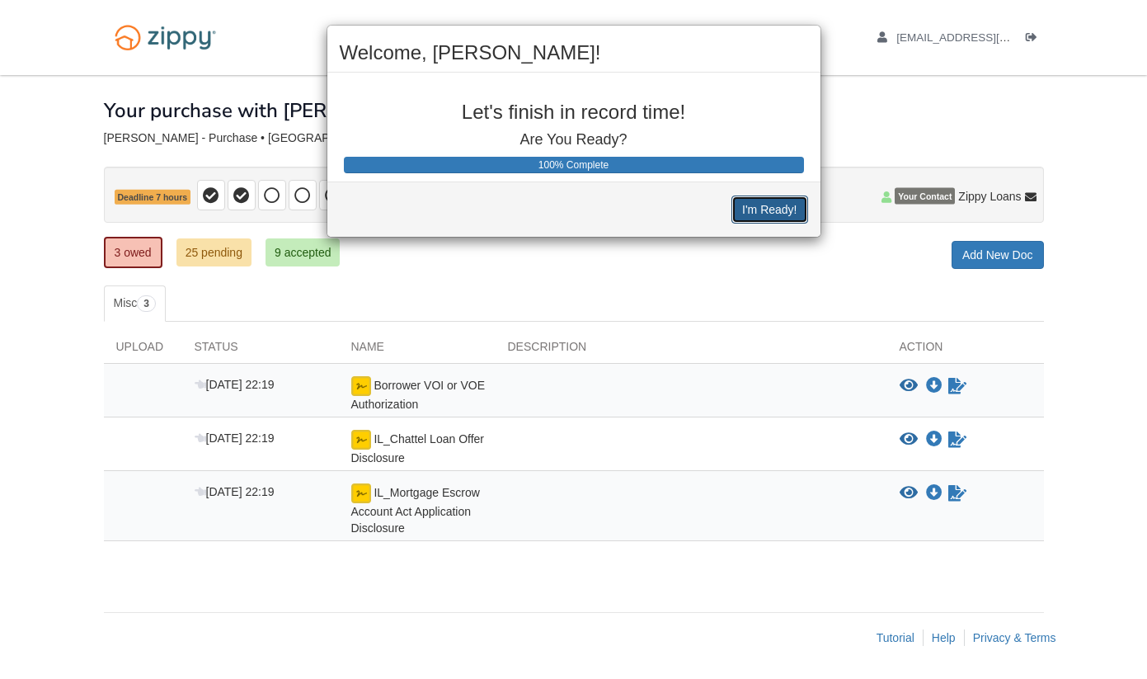
click at [773, 222] on button "I'm Ready!" at bounding box center [770, 209] width 76 height 28
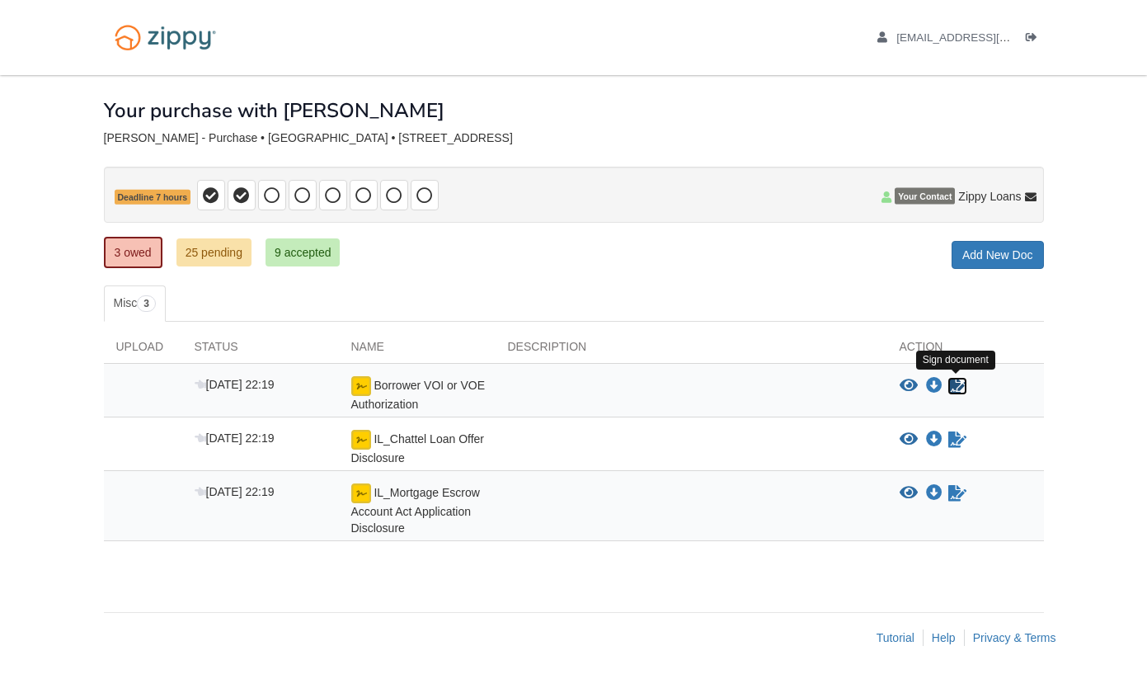
click at [960, 381] on icon "Sign Form" at bounding box center [958, 386] width 18 height 16
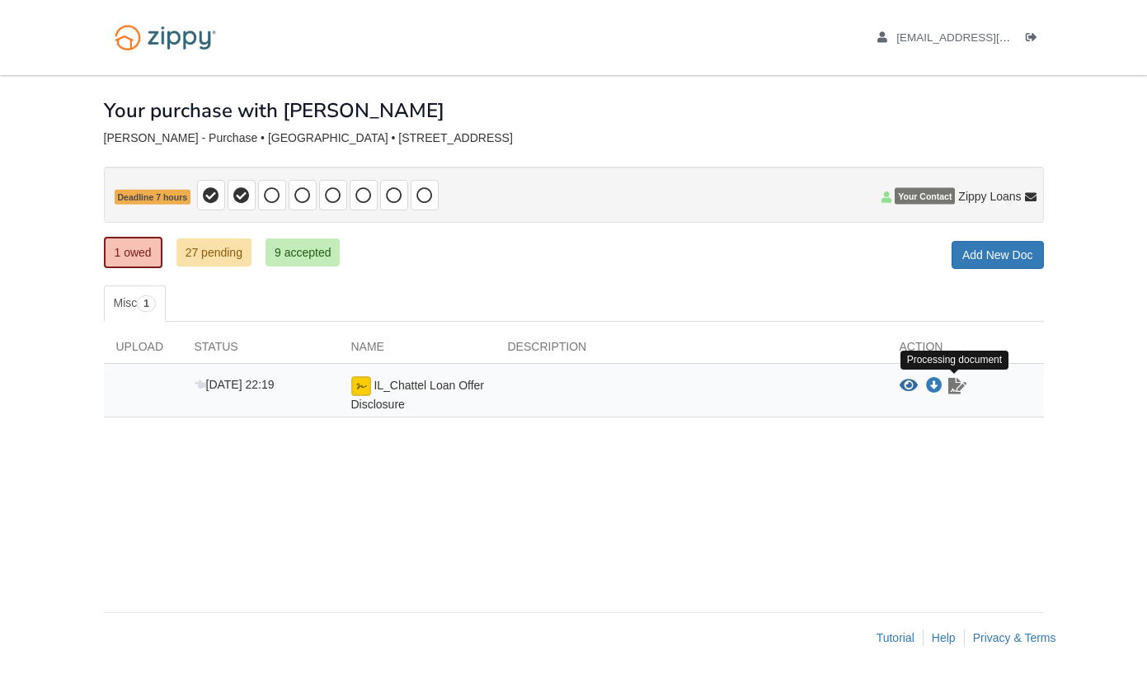
click at [958, 388] on icon "Waiting for your co-borrower to e-sign" at bounding box center [958, 386] width 18 height 16
click at [958, 385] on icon "Waiting for your co-borrower to e-sign" at bounding box center [958, 386] width 18 height 16
click at [361, 394] on img at bounding box center [361, 386] width 20 height 20
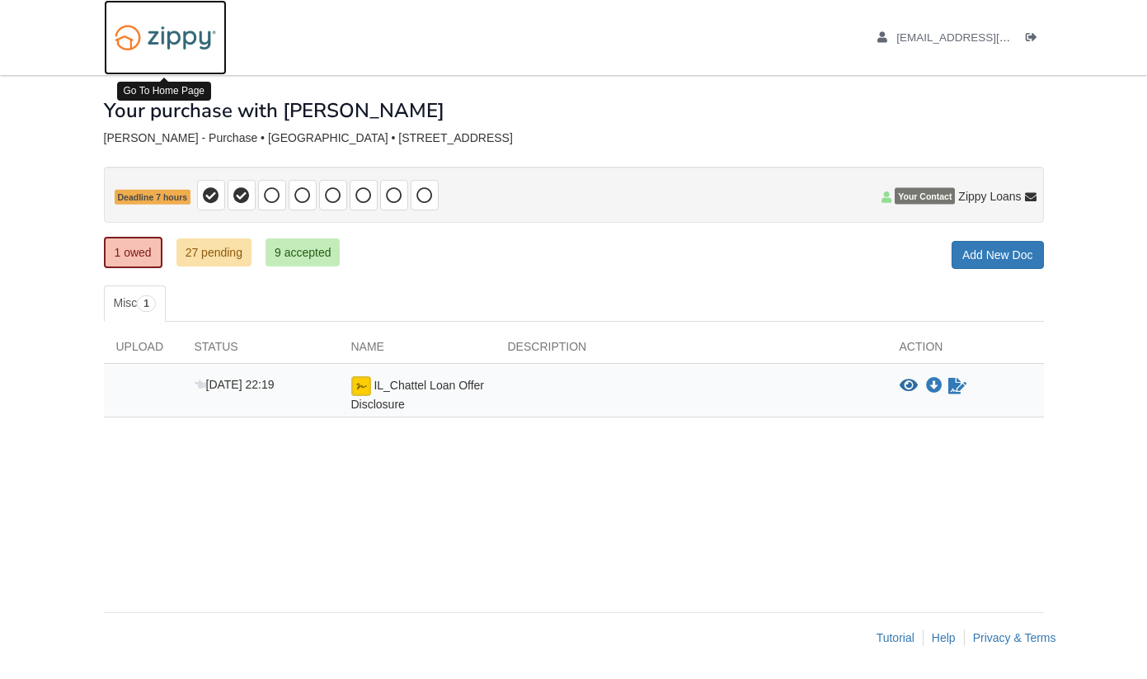
click at [159, 41] on img at bounding box center [165, 37] width 123 height 42
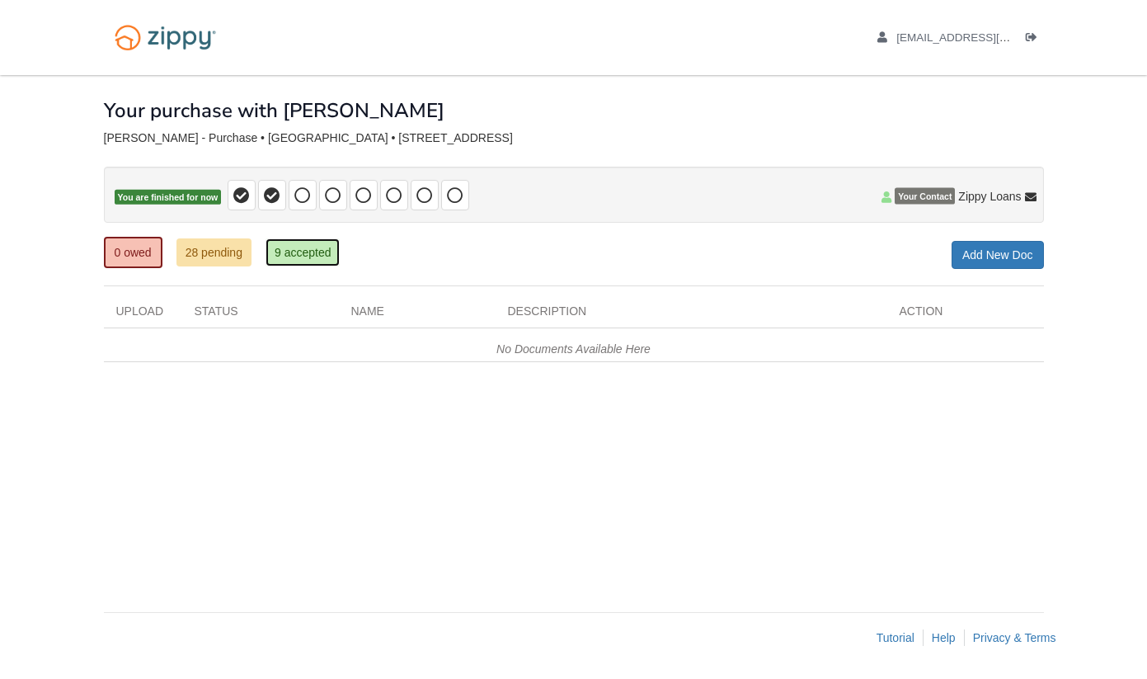
click at [285, 251] on link "9 accepted" at bounding box center [303, 252] width 75 height 28
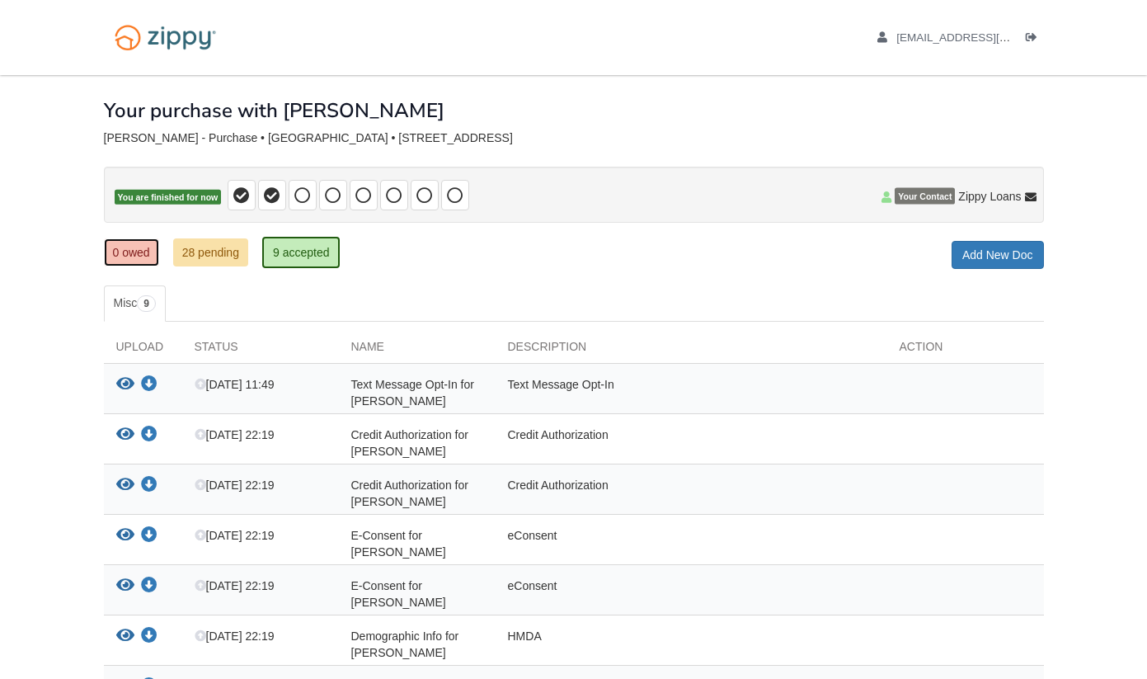
click at [124, 245] on link "0 owed" at bounding box center [131, 252] width 55 height 28
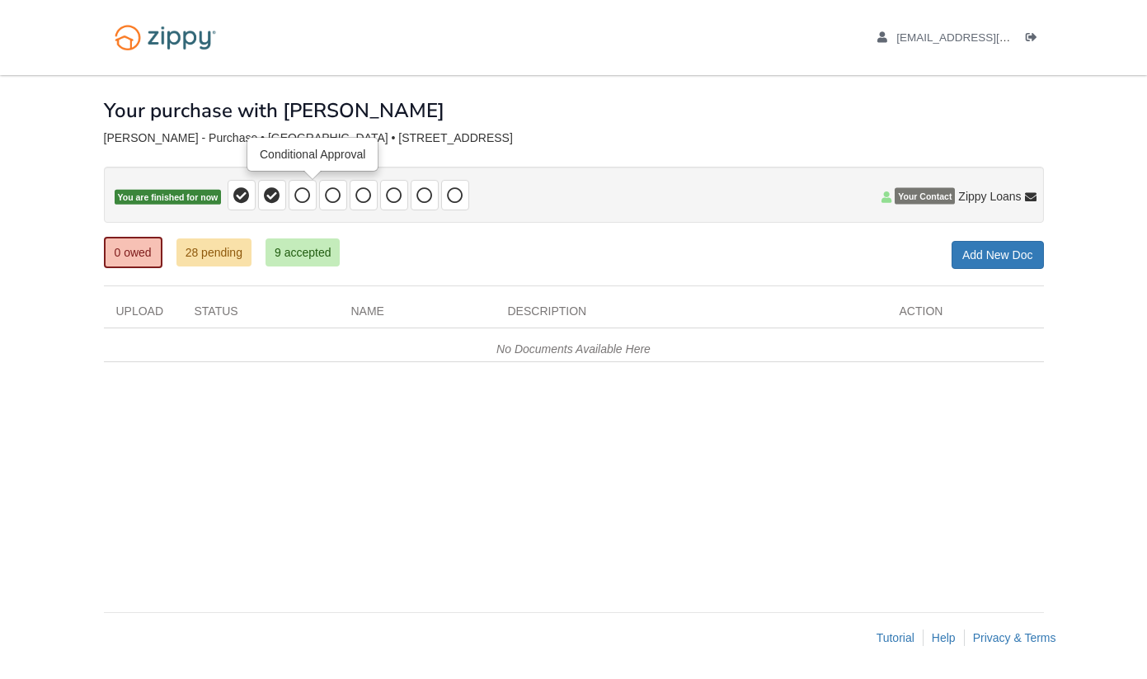
click at [311, 191] on icon at bounding box center [302, 195] width 16 height 16
